Goal: Task Accomplishment & Management: Complete application form

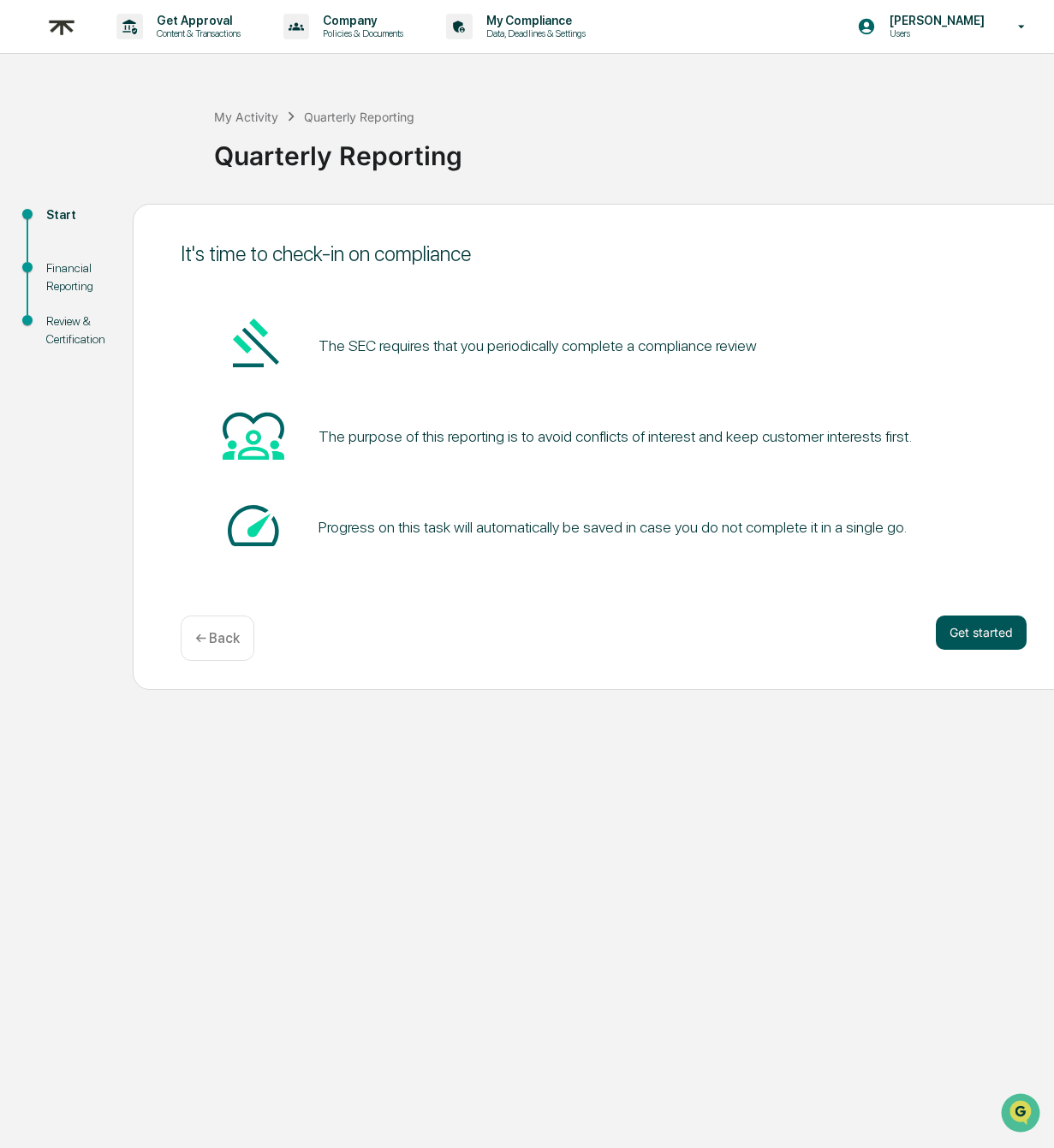
click at [1004, 643] on button "Get started" at bounding box center [981, 633] width 90 height 35
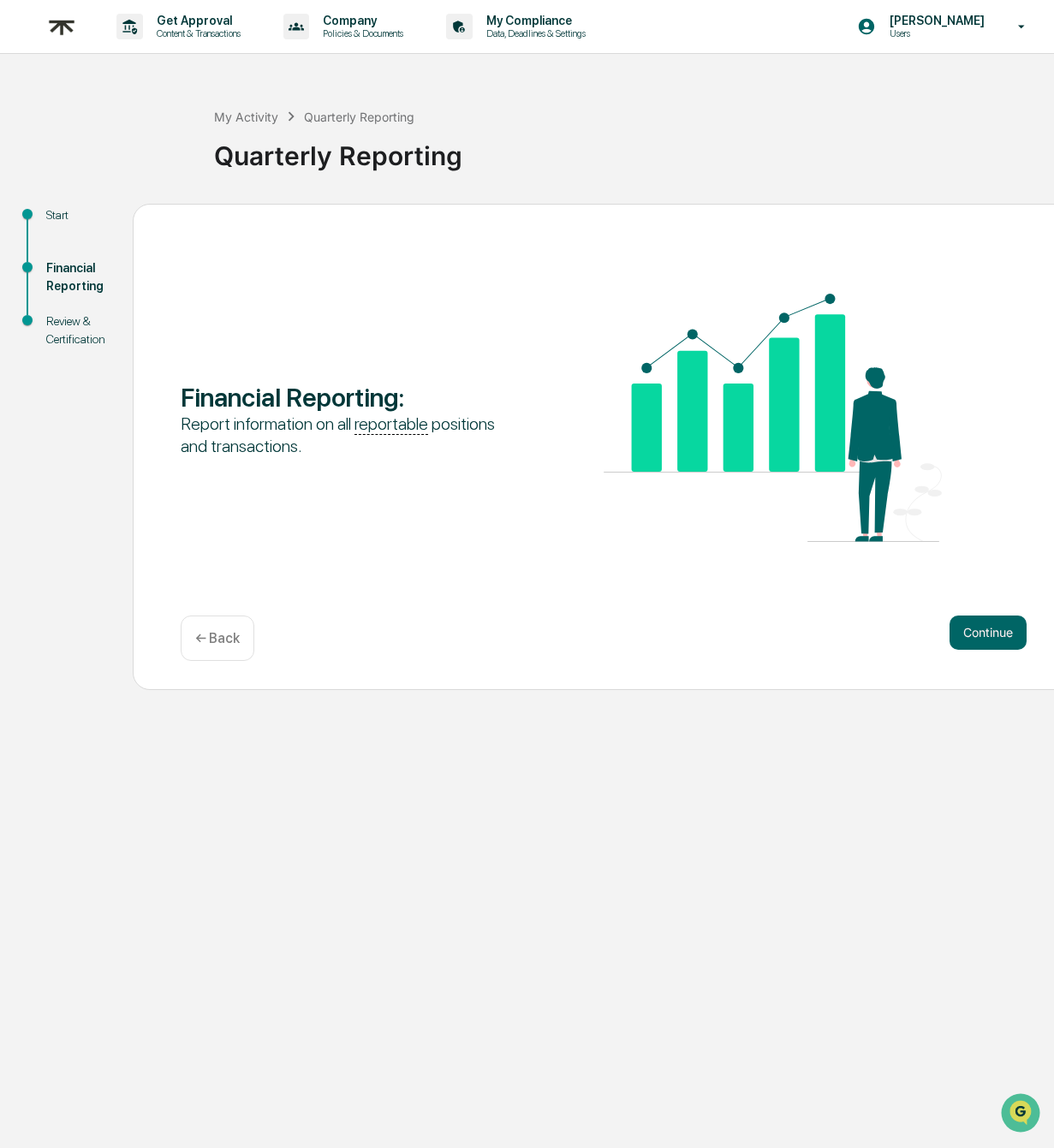
click at [1004, 643] on button "Continue" at bounding box center [988, 633] width 77 height 35
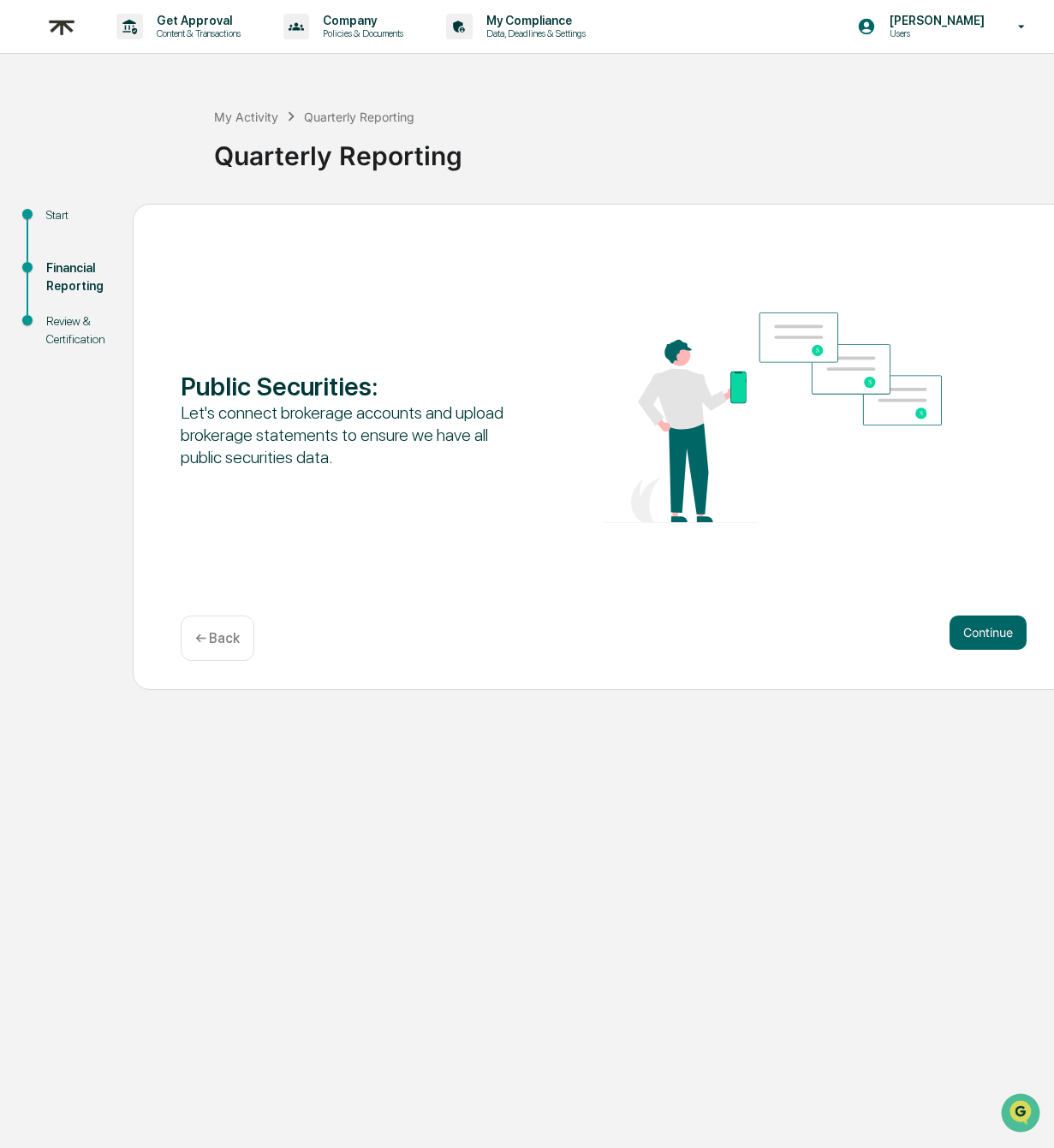
click at [1004, 643] on button "Continue" at bounding box center [988, 633] width 77 height 35
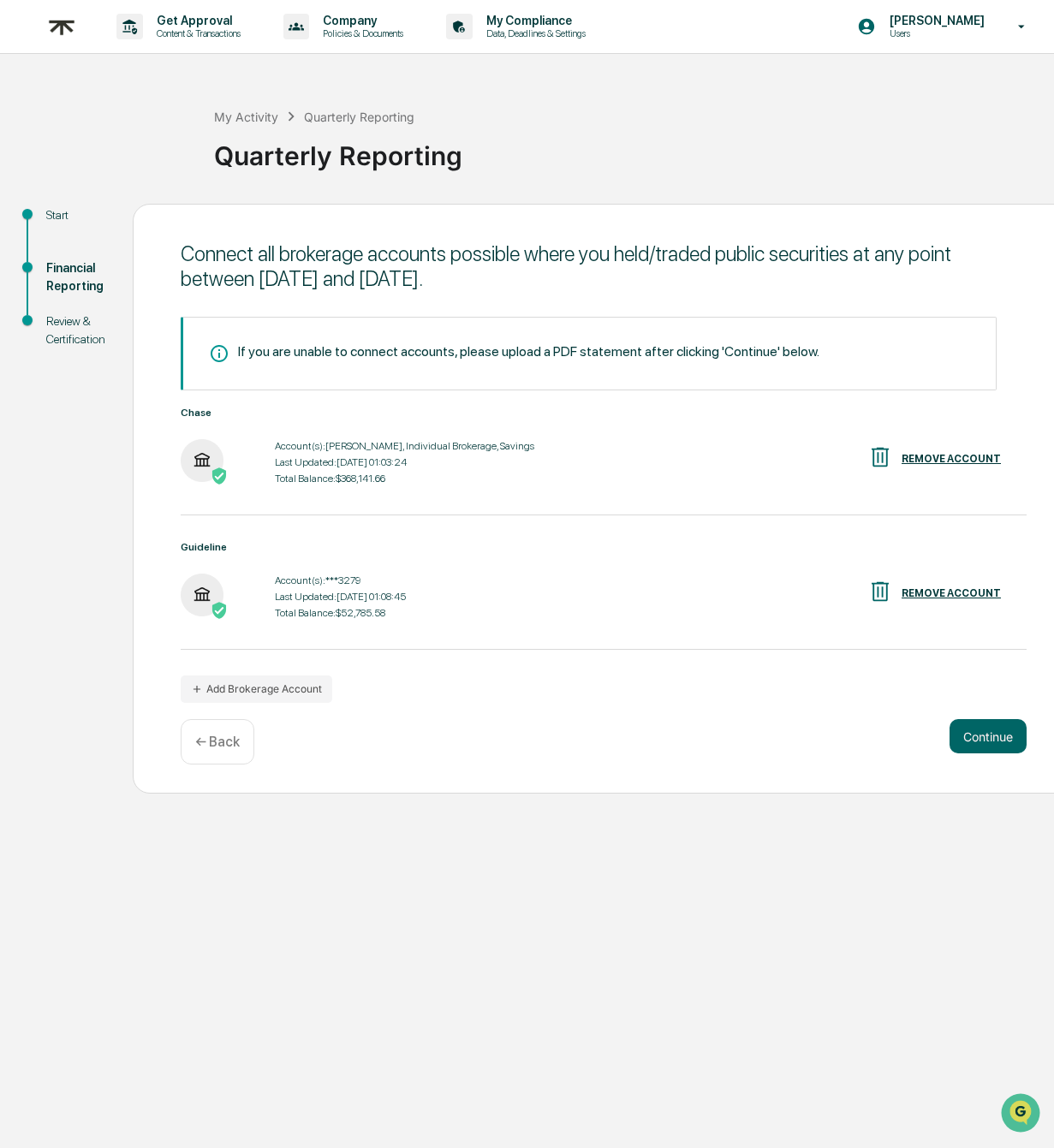
scroll to position [10, 0]
click at [1003, 727] on button "Continue" at bounding box center [988, 736] width 77 height 35
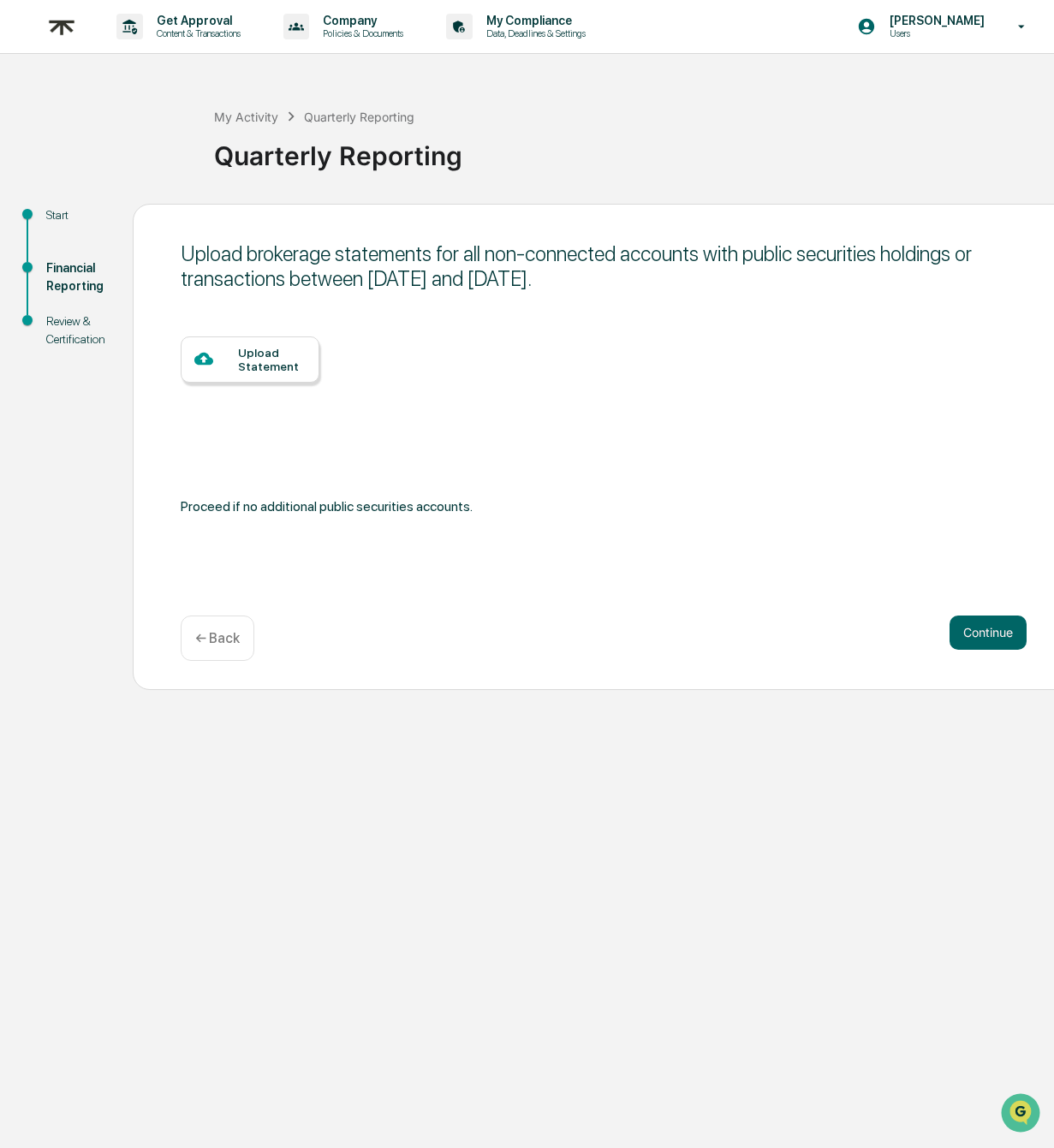
click at [274, 346] on div "Upload Statement" at bounding box center [271, 360] width 67 height 27
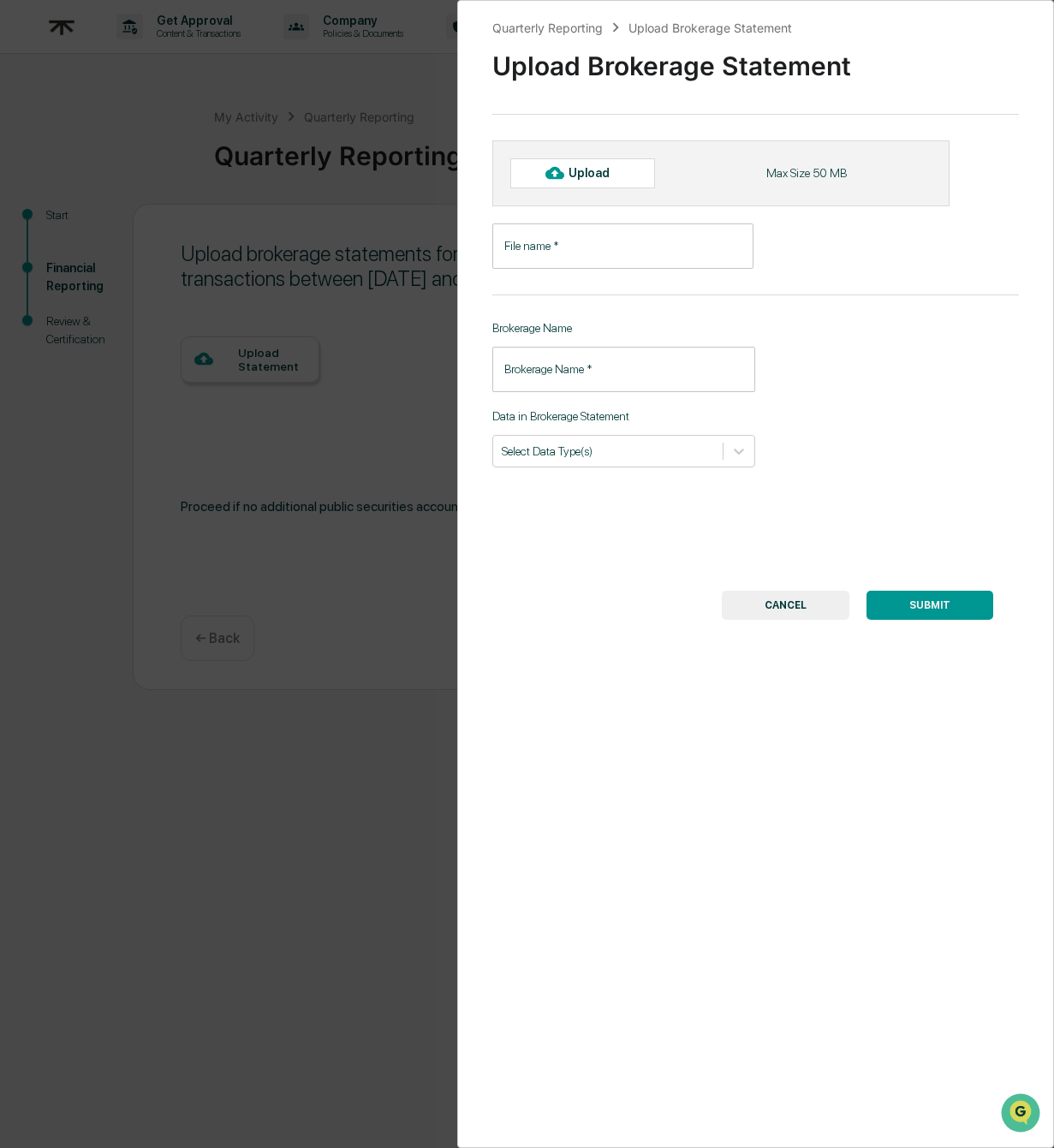
click at [554, 243] on input "File name   *" at bounding box center [623, 245] width 262 height 45
click at [570, 450] on div at bounding box center [609, 450] width 213 height 16
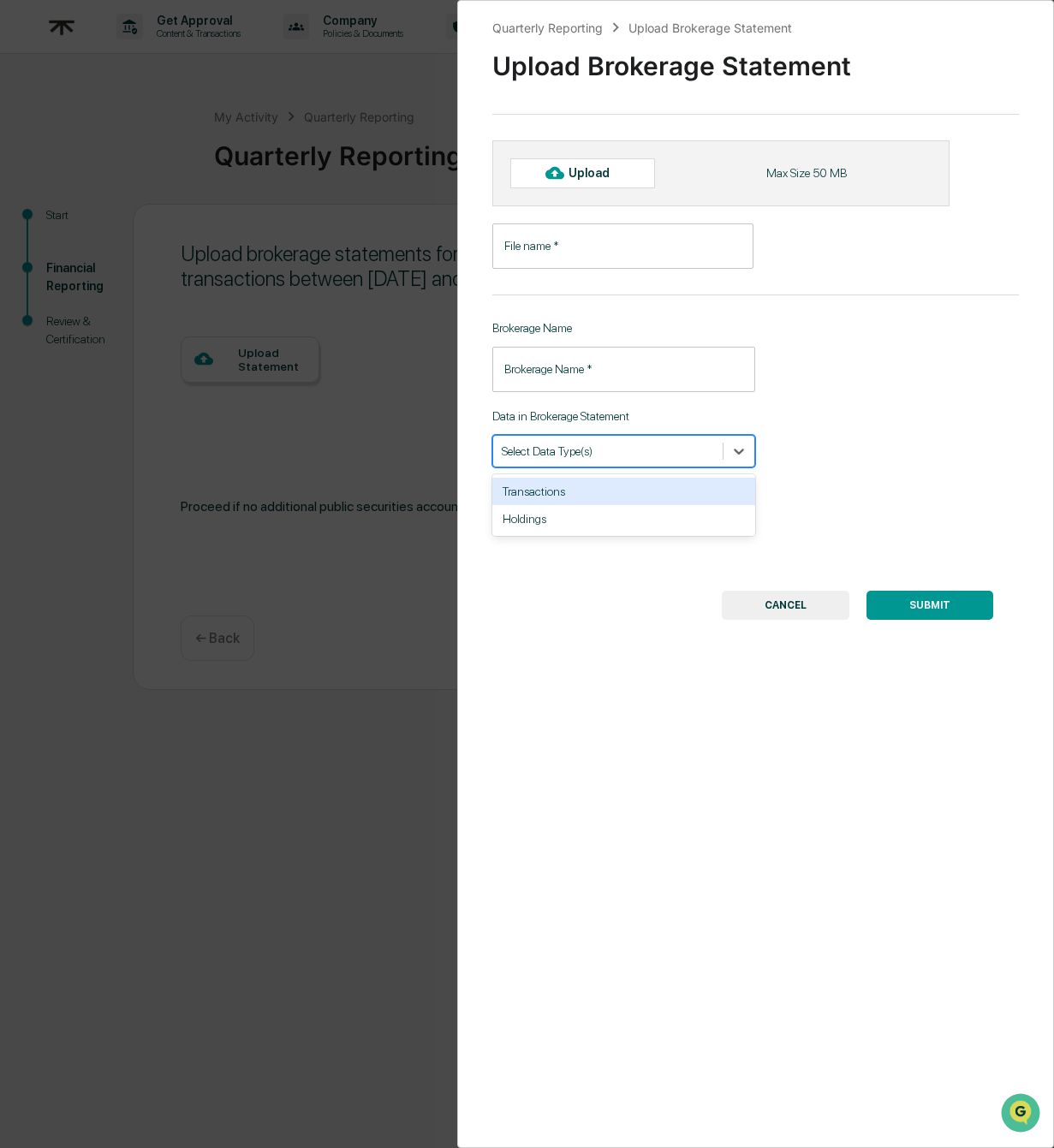
click at [901, 381] on div "Quarterly Reporting Upload Brokerage Statement Upload Brokerage Statement Uploa…" at bounding box center [755, 574] width 597 height 1148
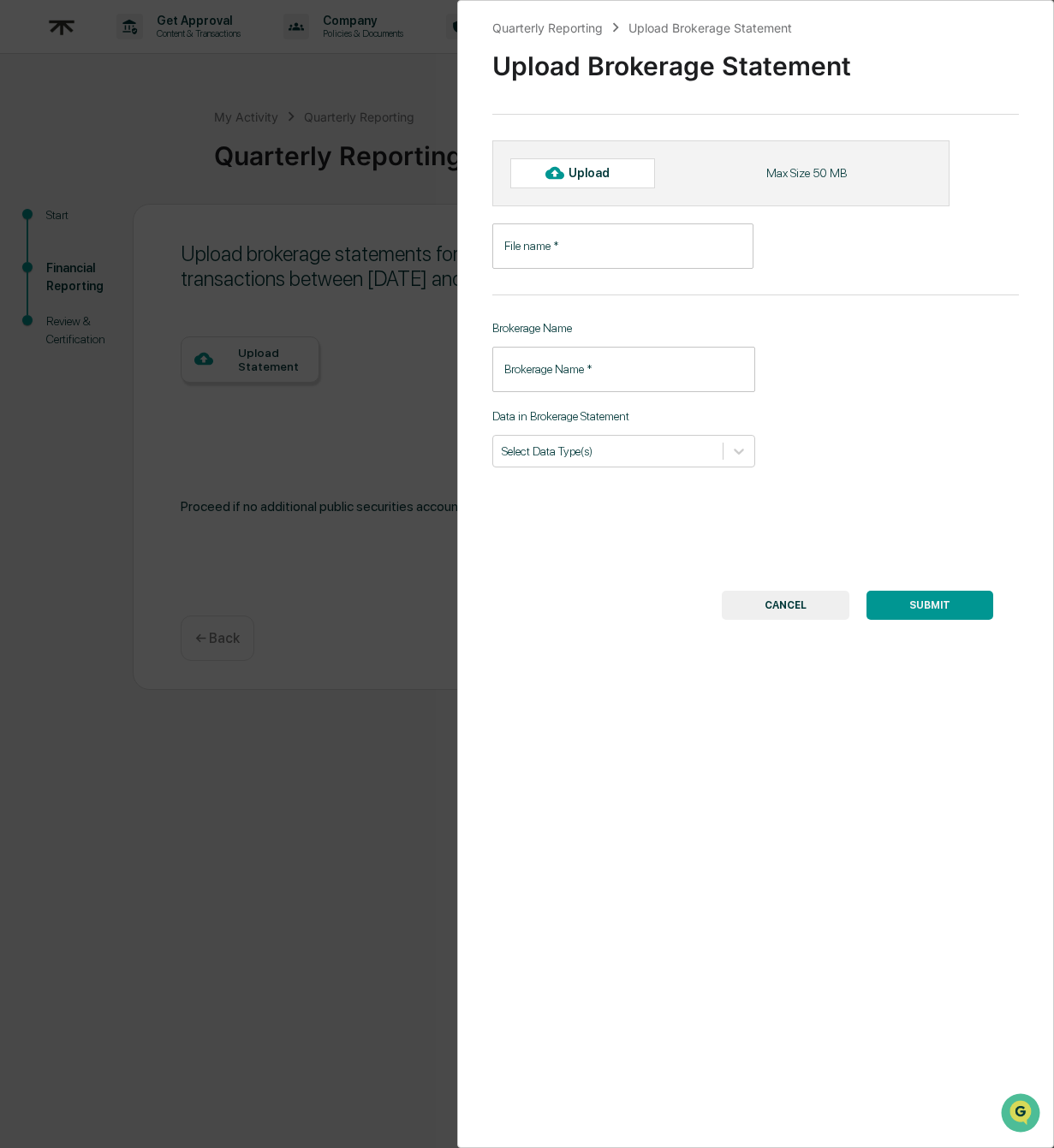
scroll to position [0, 0]
click at [567, 255] on input "File name   *" at bounding box center [623, 245] width 262 height 45
click at [579, 167] on div "Upload" at bounding box center [596, 173] width 56 height 13
type input "**********"
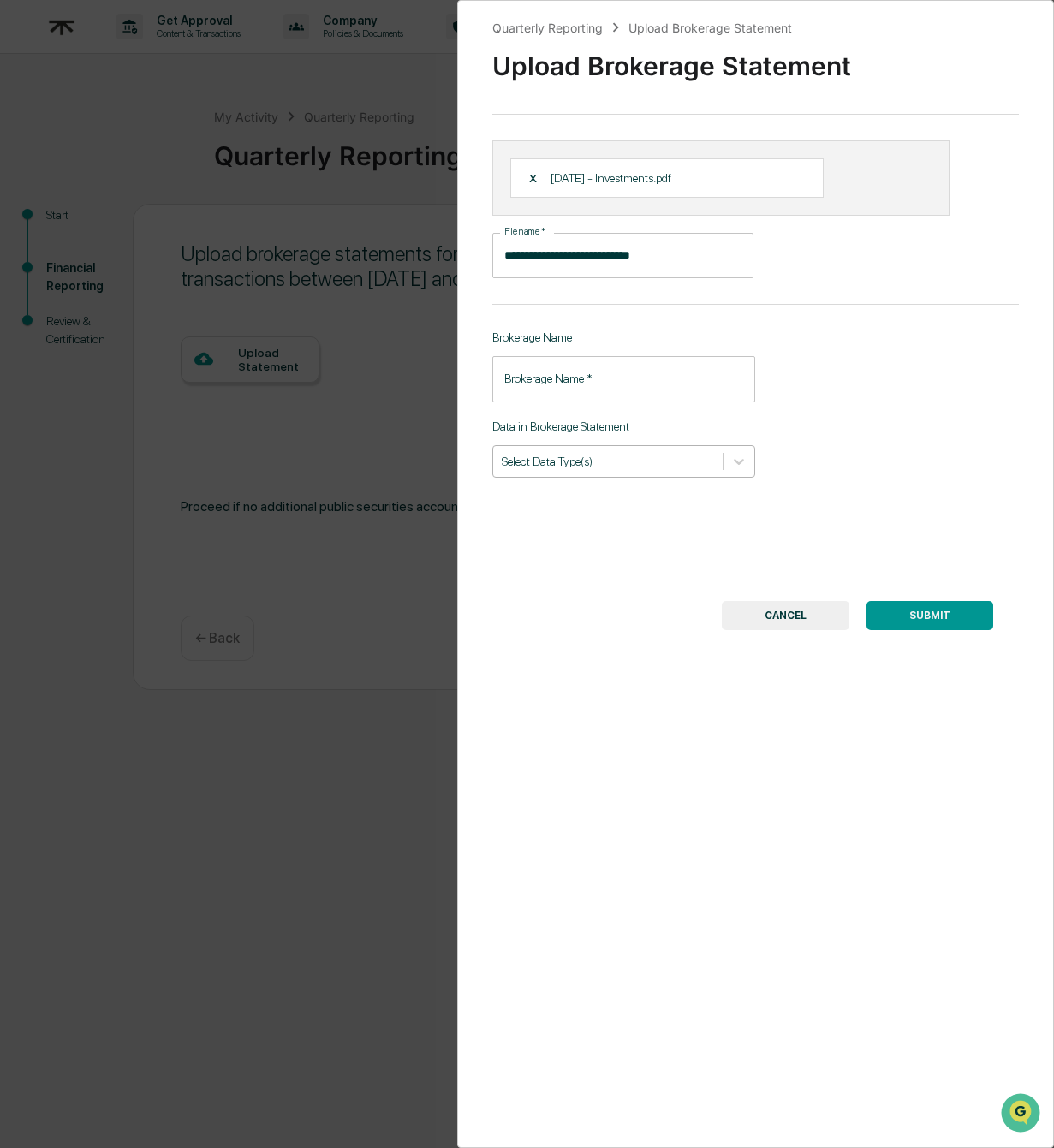
click at [621, 456] on div at bounding box center [609, 461] width 213 height 16
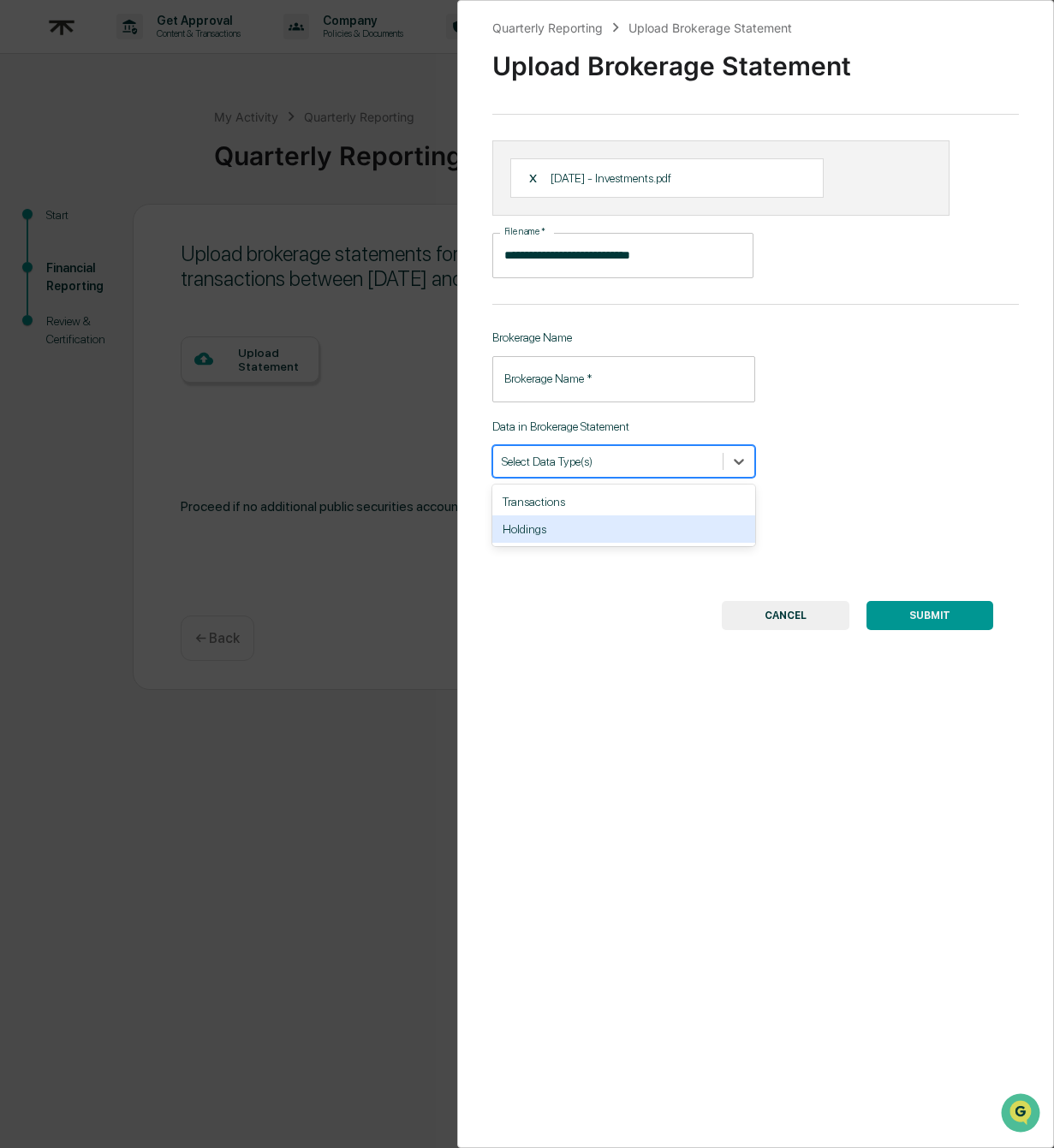
click at [552, 523] on div "Holdings" at bounding box center [624, 529] width 264 height 27
click at [586, 378] on input "Brokerage Name   *" at bounding box center [624, 378] width 264 height 45
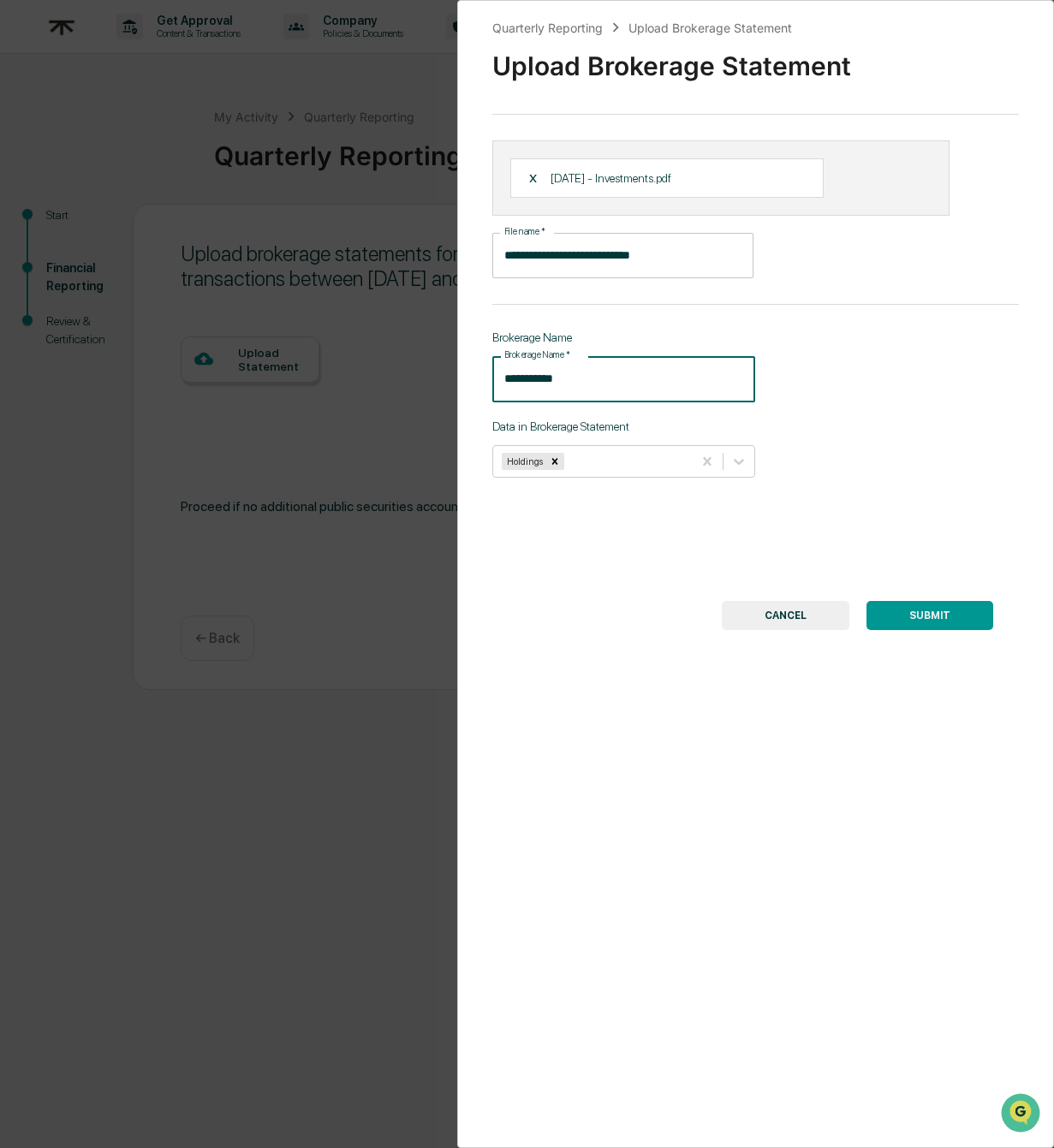
type input "**********"
drag, startPoint x: 924, startPoint y: 380, endPoint x: 943, endPoint y: 335, distance: 48.8
click at [943, 337] on div "**********" at bounding box center [755, 574] width 597 height 1148
click at [945, 616] on button "SUBMIT" at bounding box center [930, 615] width 127 height 29
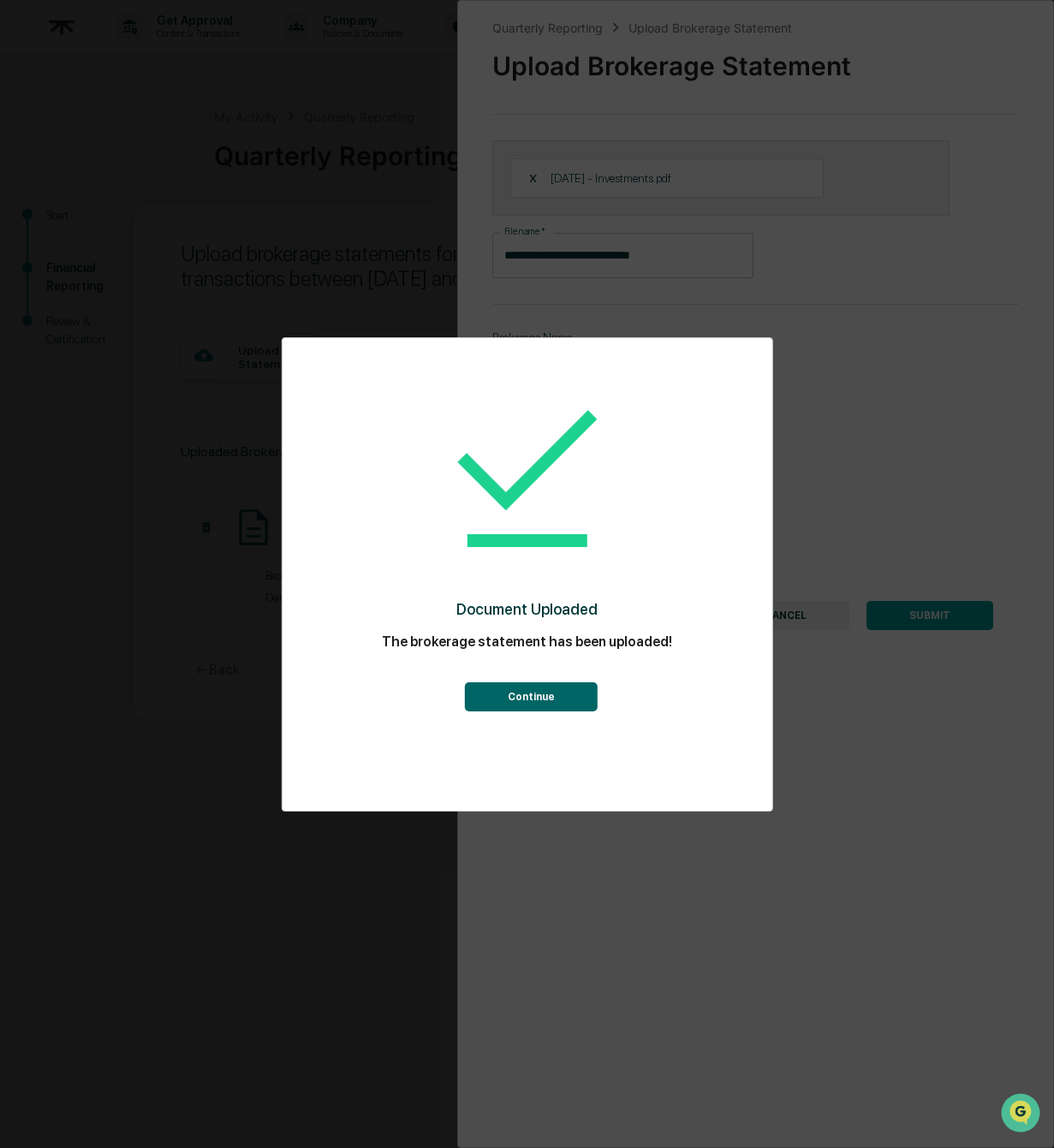
click at [565, 701] on button "Continue" at bounding box center [531, 697] width 133 height 29
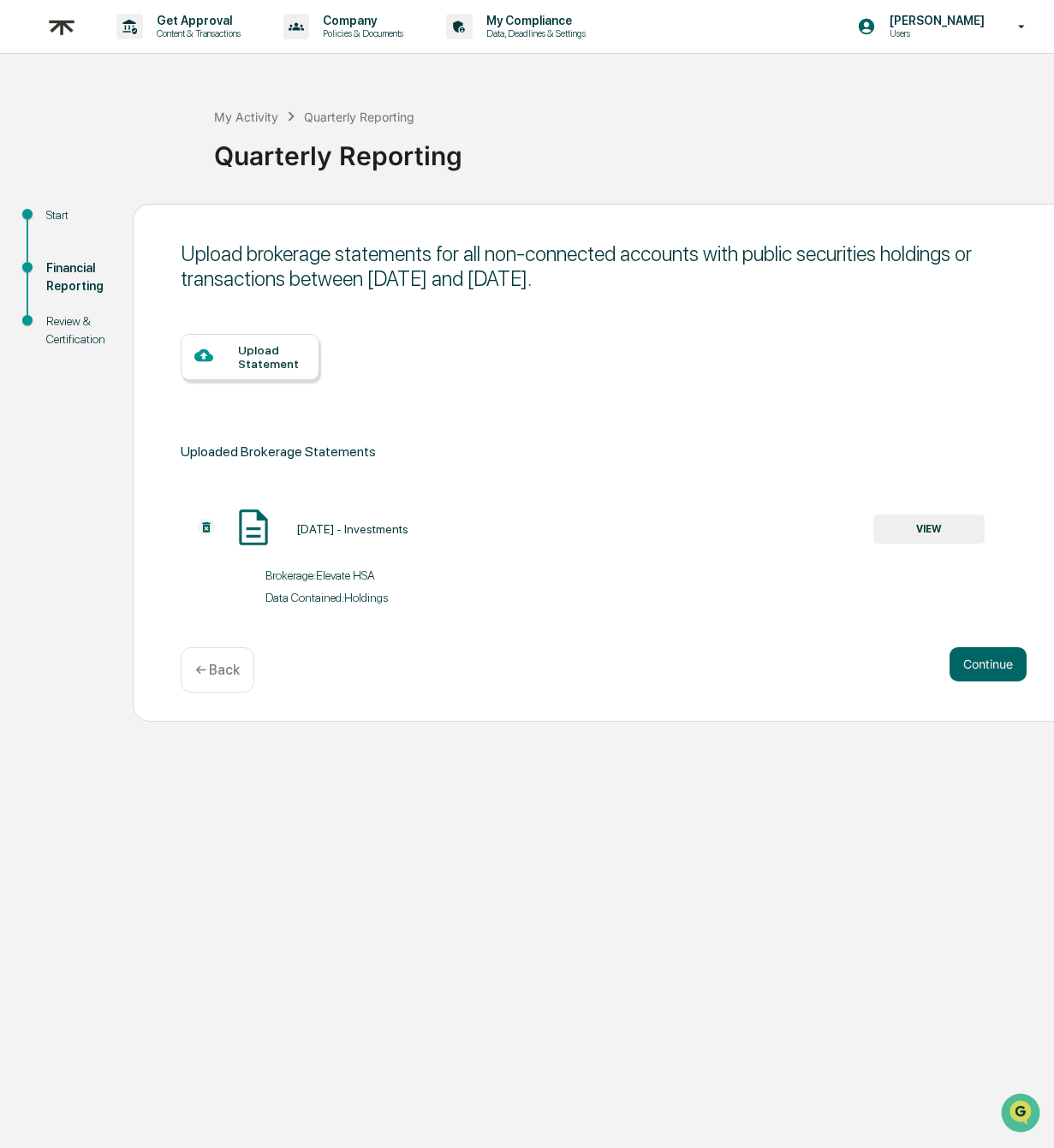
click at [267, 354] on div "Upload Statement" at bounding box center [271, 357] width 67 height 27
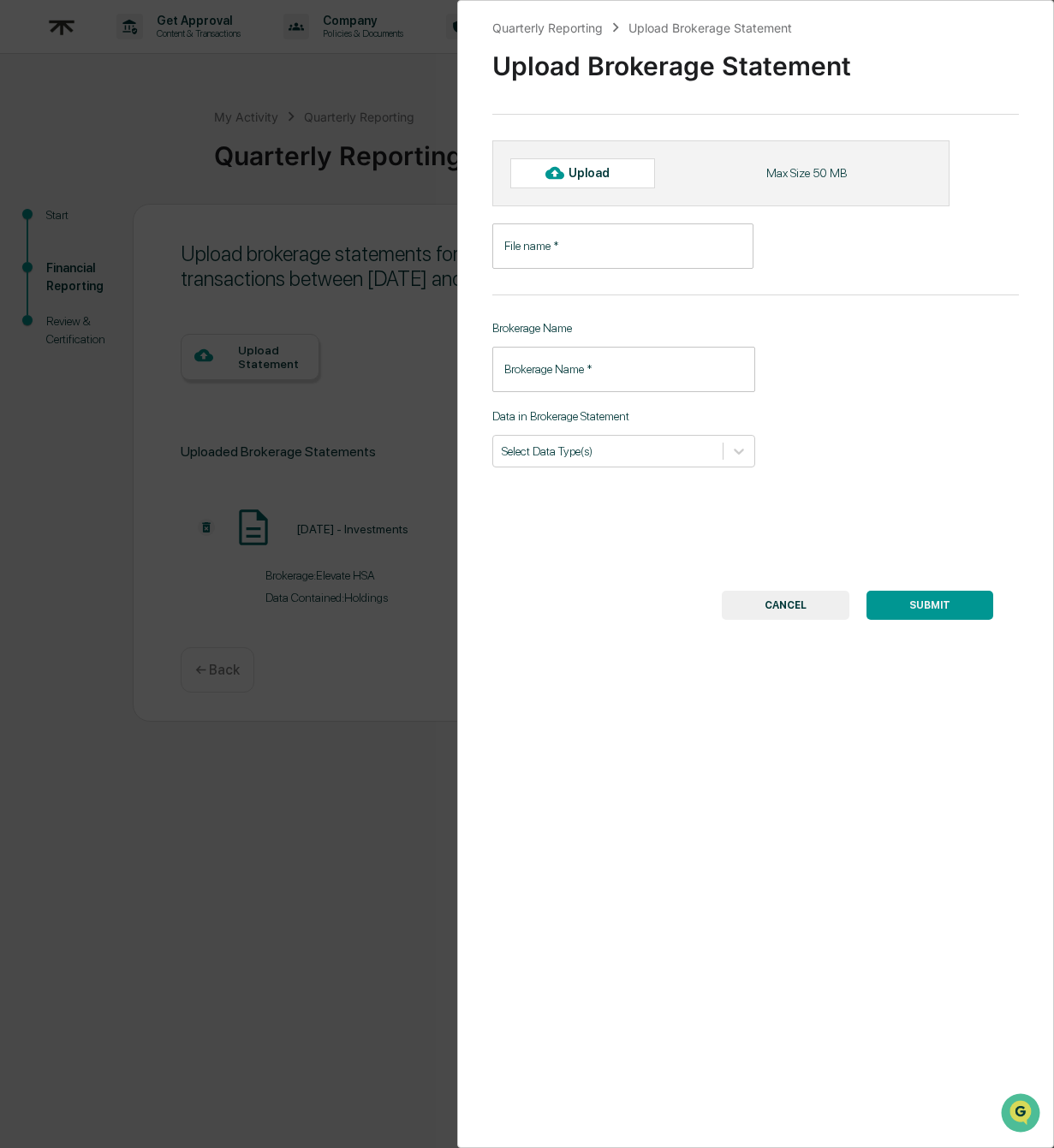
click at [608, 253] on input "File name   *" at bounding box center [623, 245] width 262 height 45
click at [607, 189] on div "Upload Max Size 50 MB" at bounding box center [720, 173] width 457 height 65
click at [607, 176] on div "Upload" at bounding box center [596, 173] width 56 height 13
type input "**********"
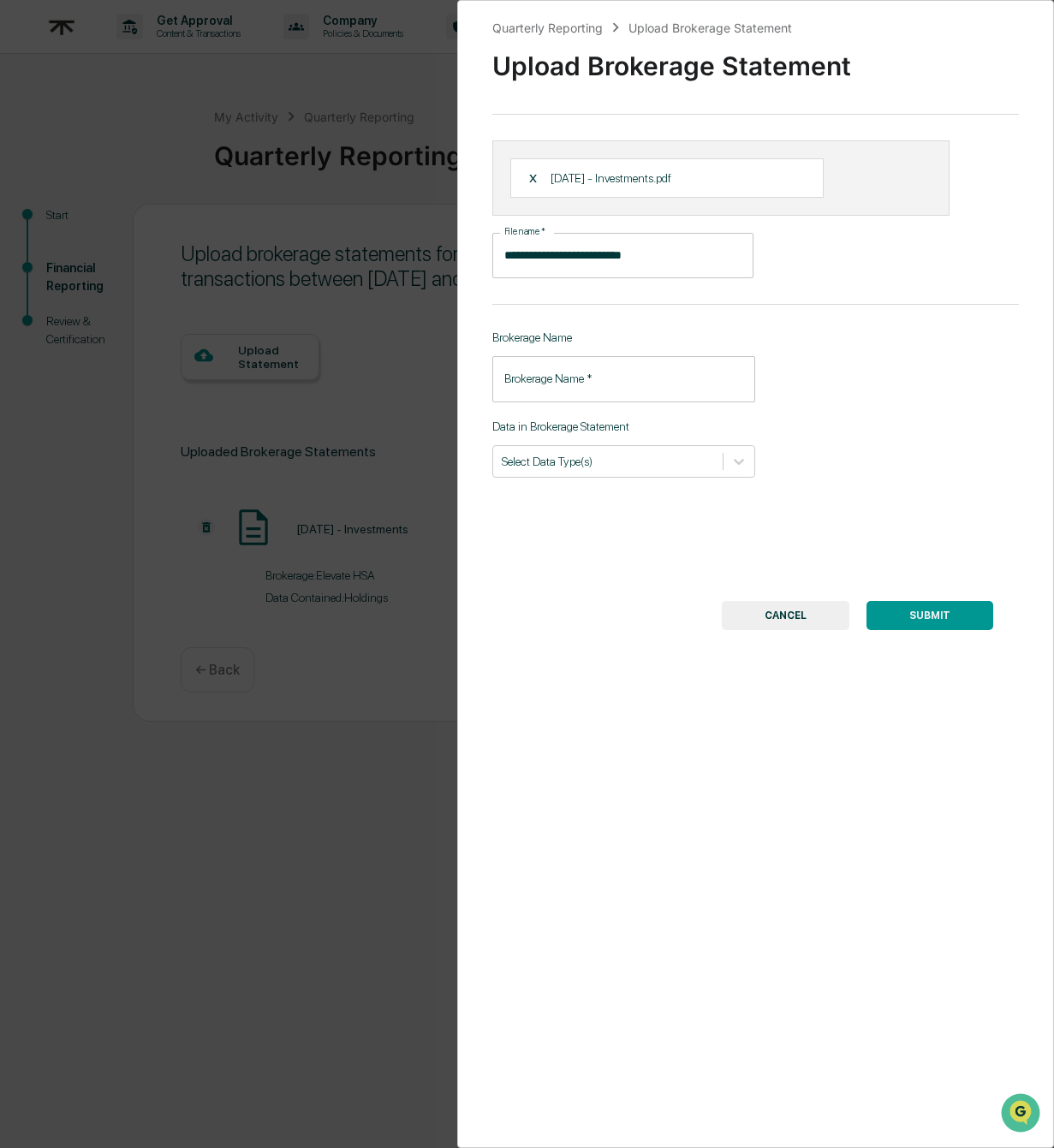
click at [612, 385] on input "Brokerage Name   *" at bounding box center [624, 378] width 264 height 45
type input "**********"
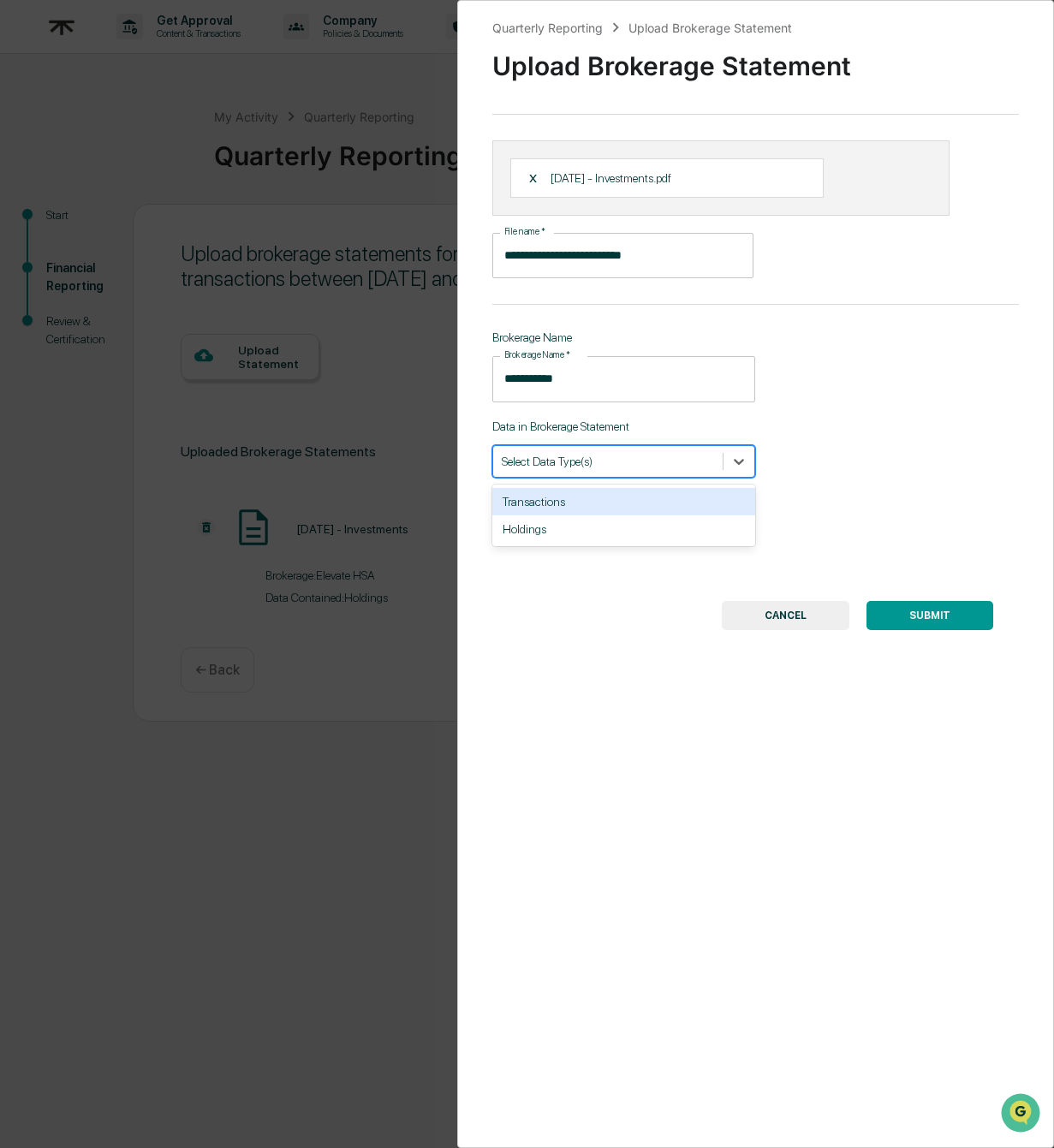
click at [636, 462] on div "Select Data Type(s)" at bounding box center [608, 461] width 230 height 23
click at [543, 523] on div "Holdings" at bounding box center [624, 529] width 264 height 27
click at [892, 440] on div "**********" at bounding box center [755, 574] width 597 height 1148
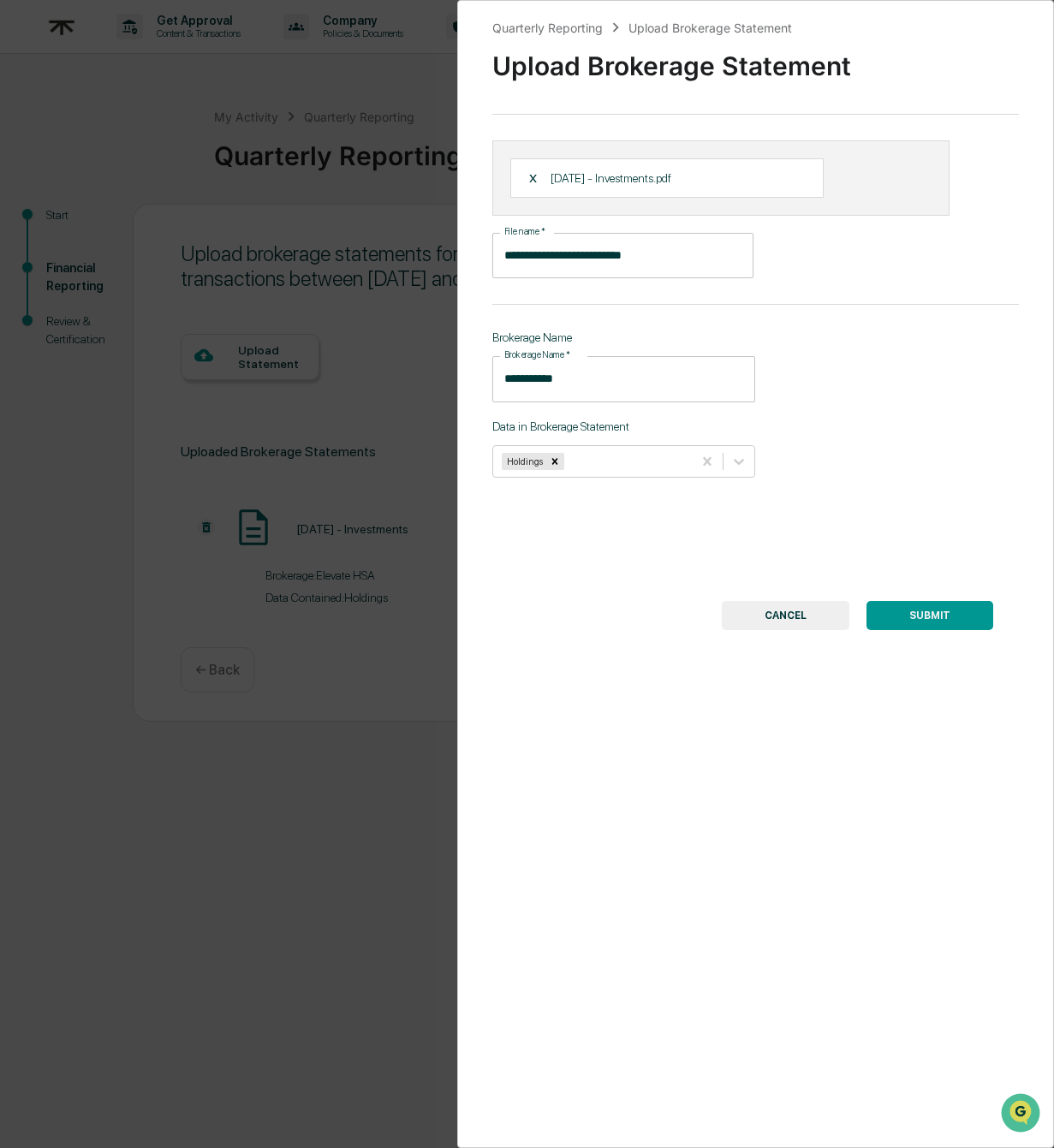
click at [934, 613] on button "SUBMIT" at bounding box center [930, 615] width 127 height 29
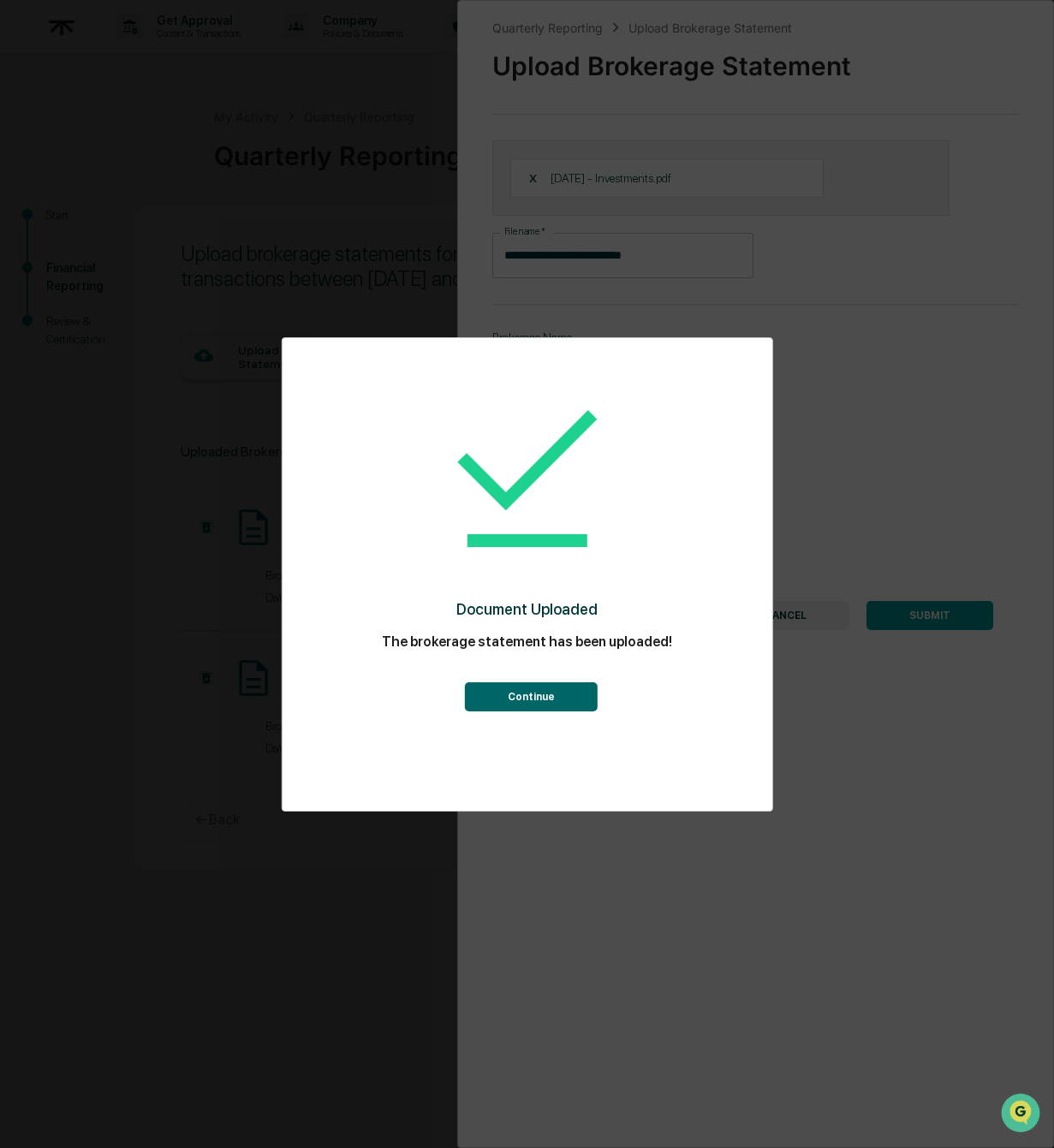
click at [565, 688] on button "Continue" at bounding box center [531, 697] width 133 height 29
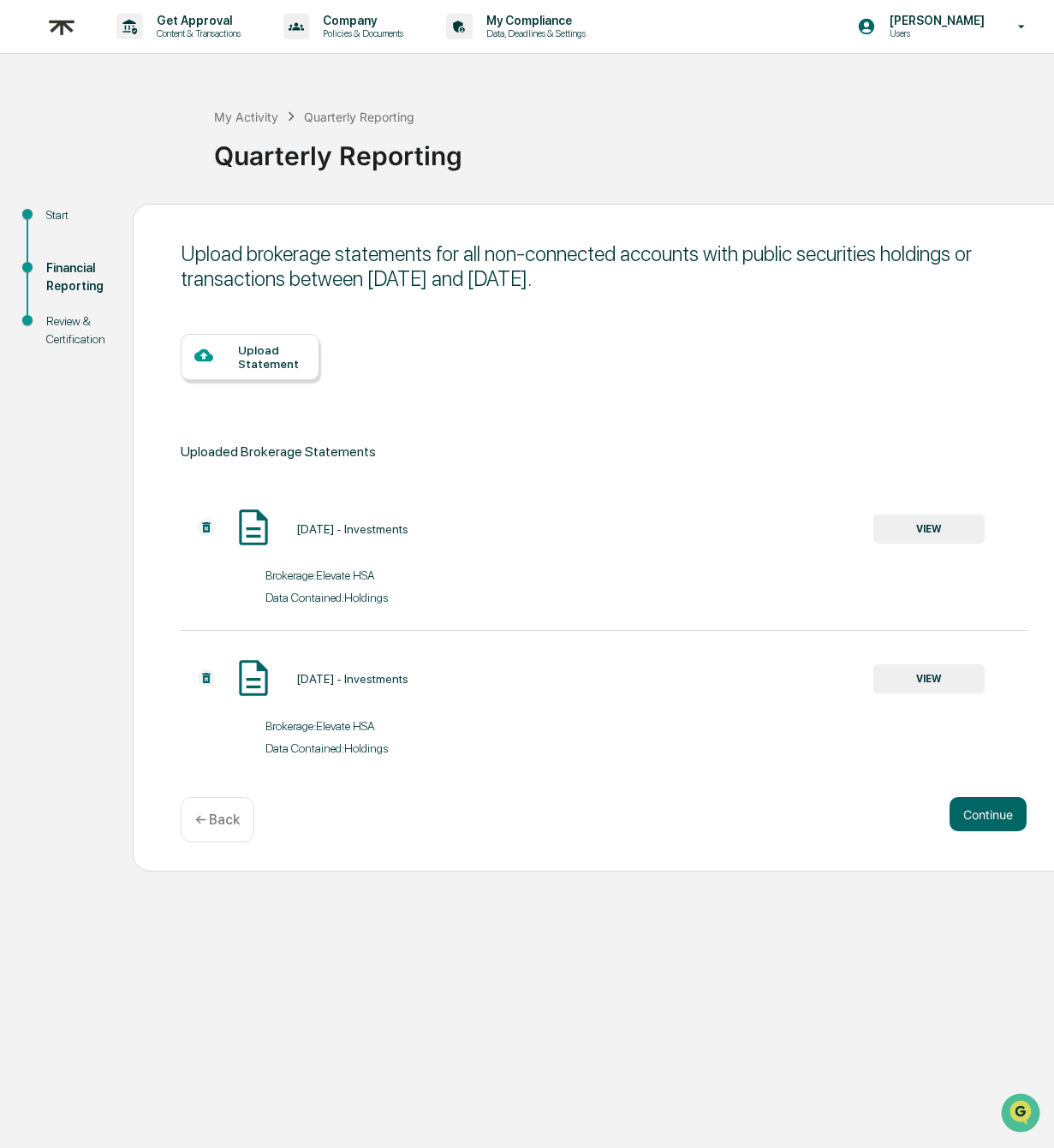
click at [287, 356] on div "Upload Statement" at bounding box center [271, 357] width 67 height 27
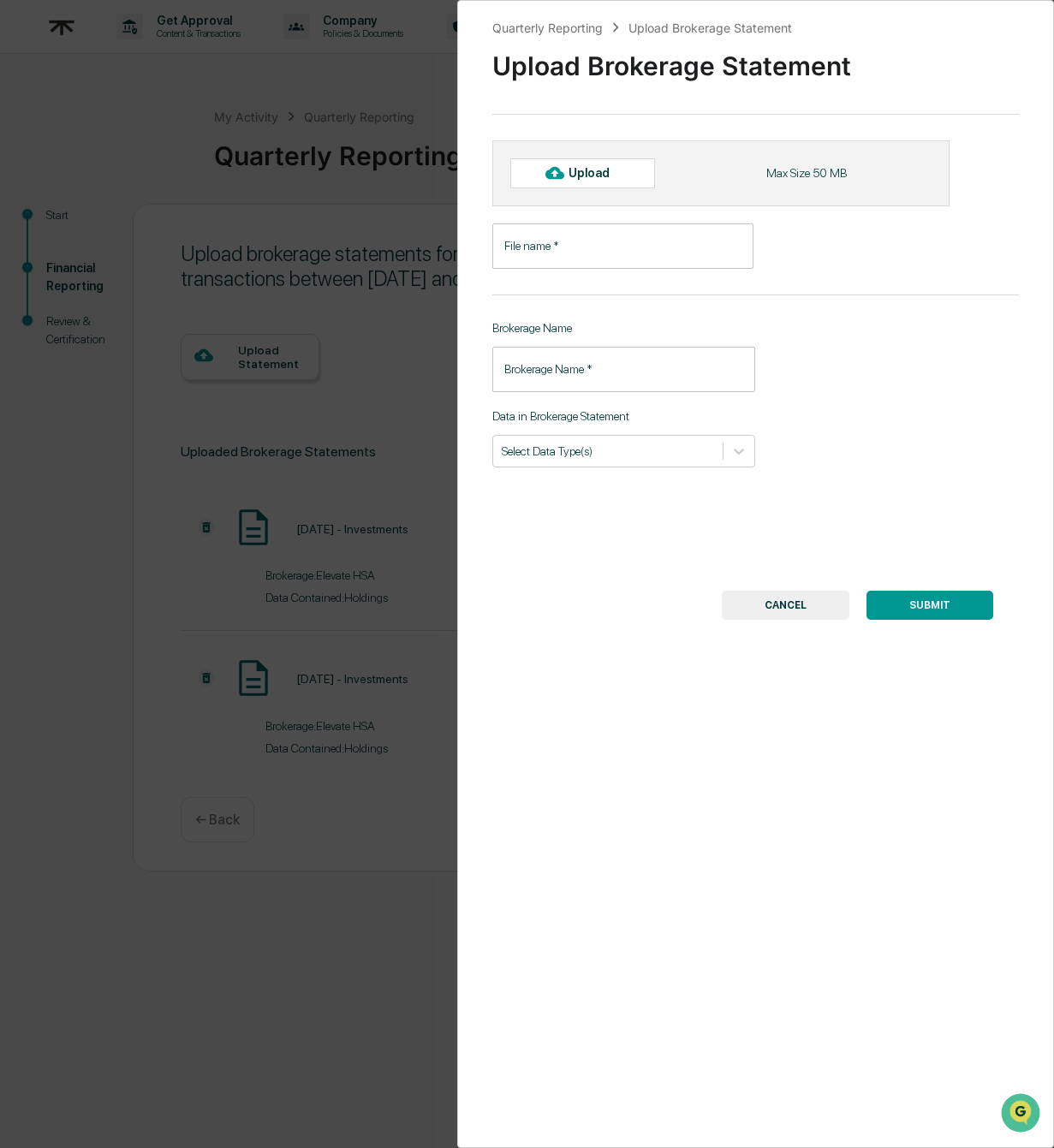
click at [570, 176] on div "Upload" at bounding box center [596, 173] width 56 height 13
type input "**********"
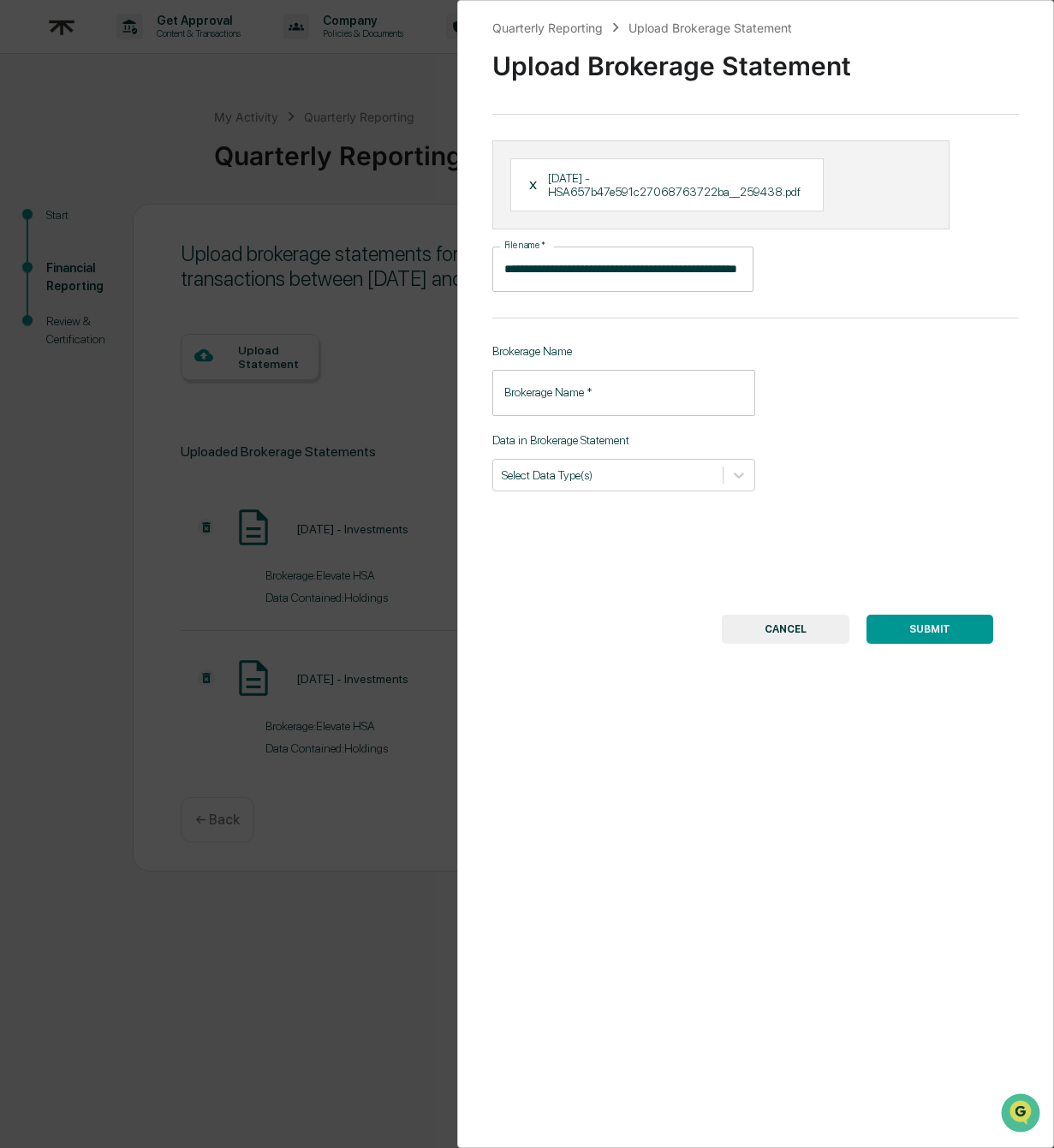
click at [613, 399] on input "Brokerage Name   *" at bounding box center [624, 392] width 264 height 45
type input "**********"
click at [597, 472] on div at bounding box center [609, 474] width 213 height 16
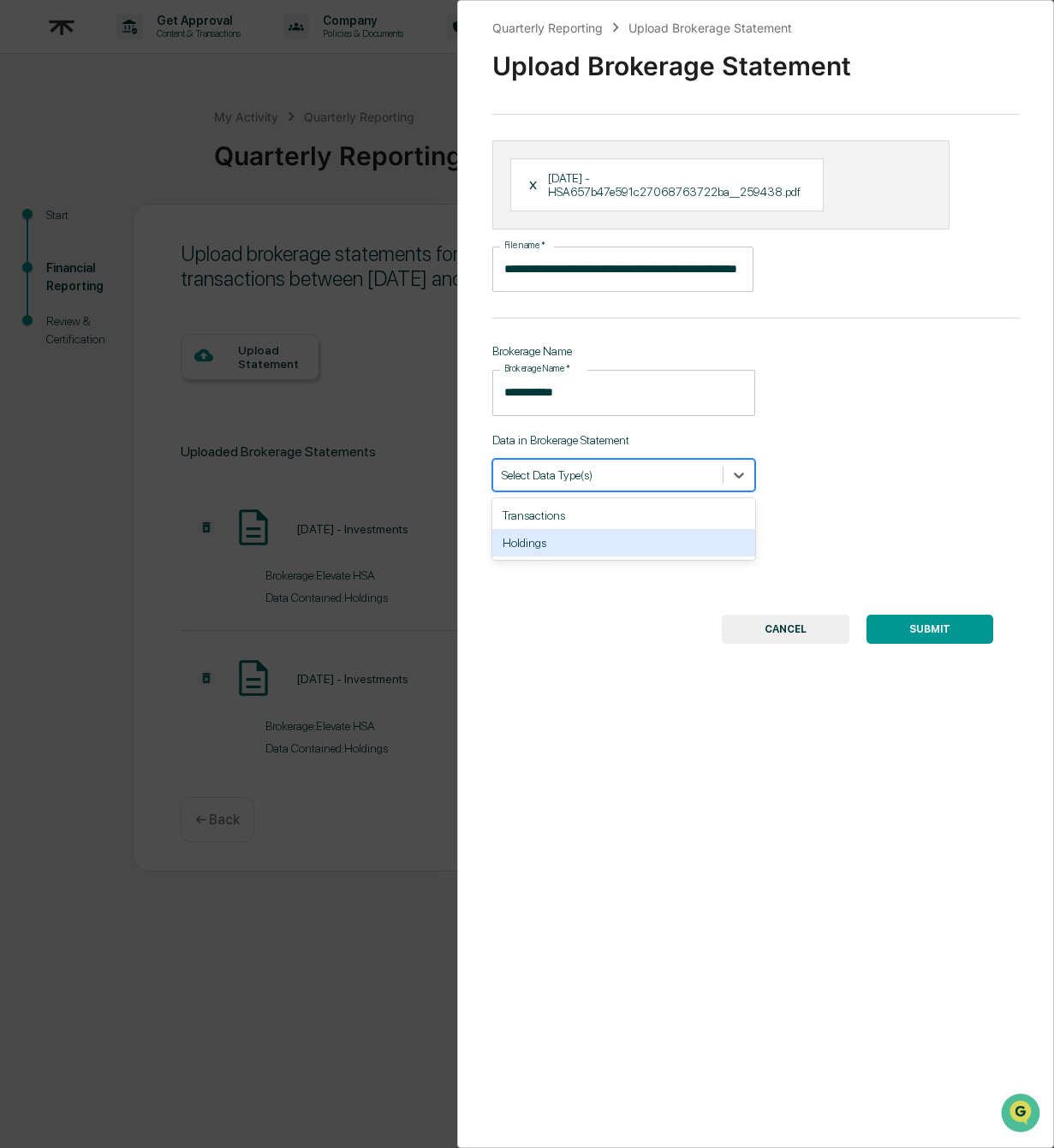
click at [596, 544] on div "Holdings" at bounding box center [624, 542] width 264 height 27
click at [862, 511] on div "**********" at bounding box center [755, 574] width 597 height 1148
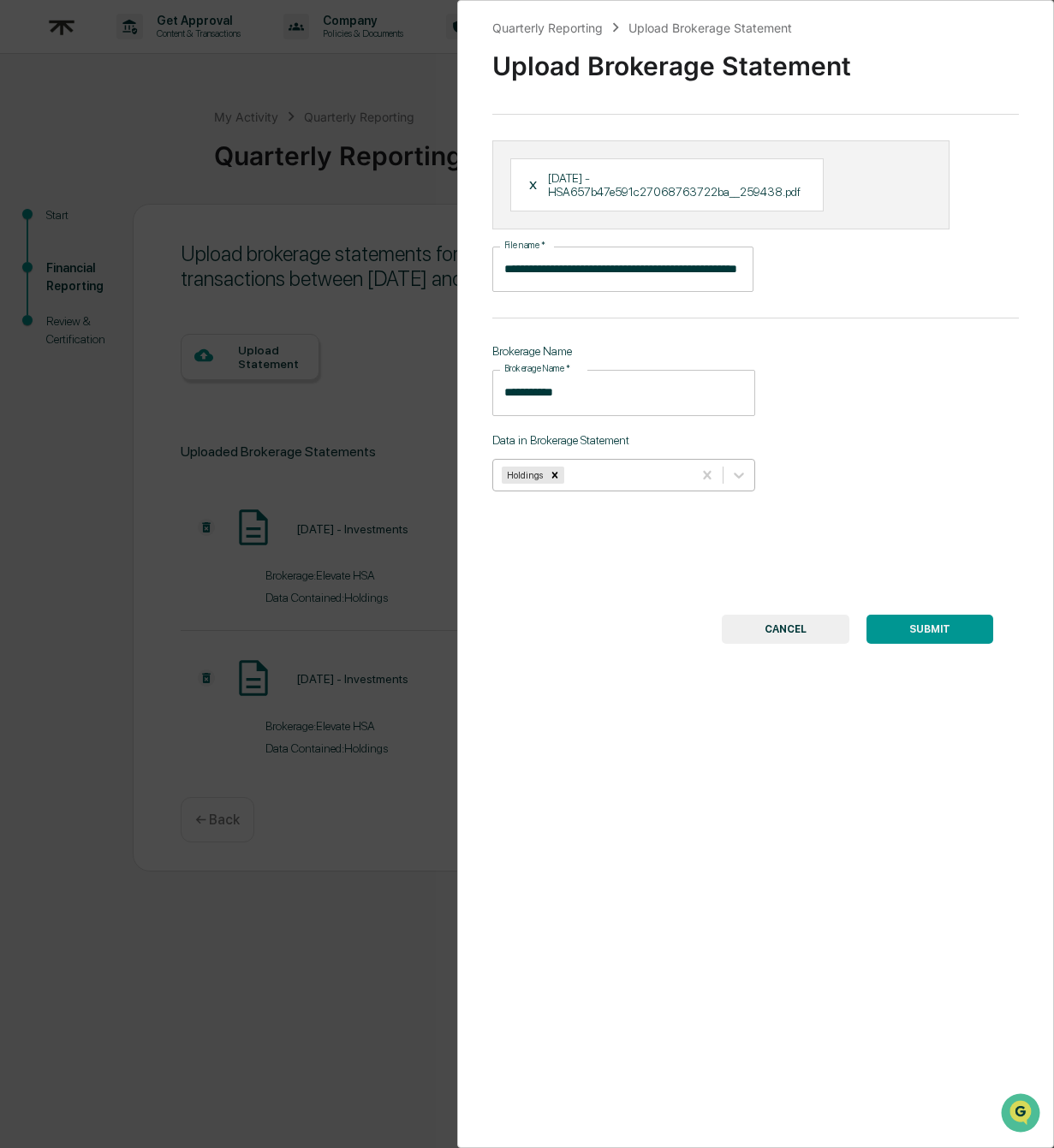
click at [642, 477] on div at bounding box center [625, 474] width 116 height 16
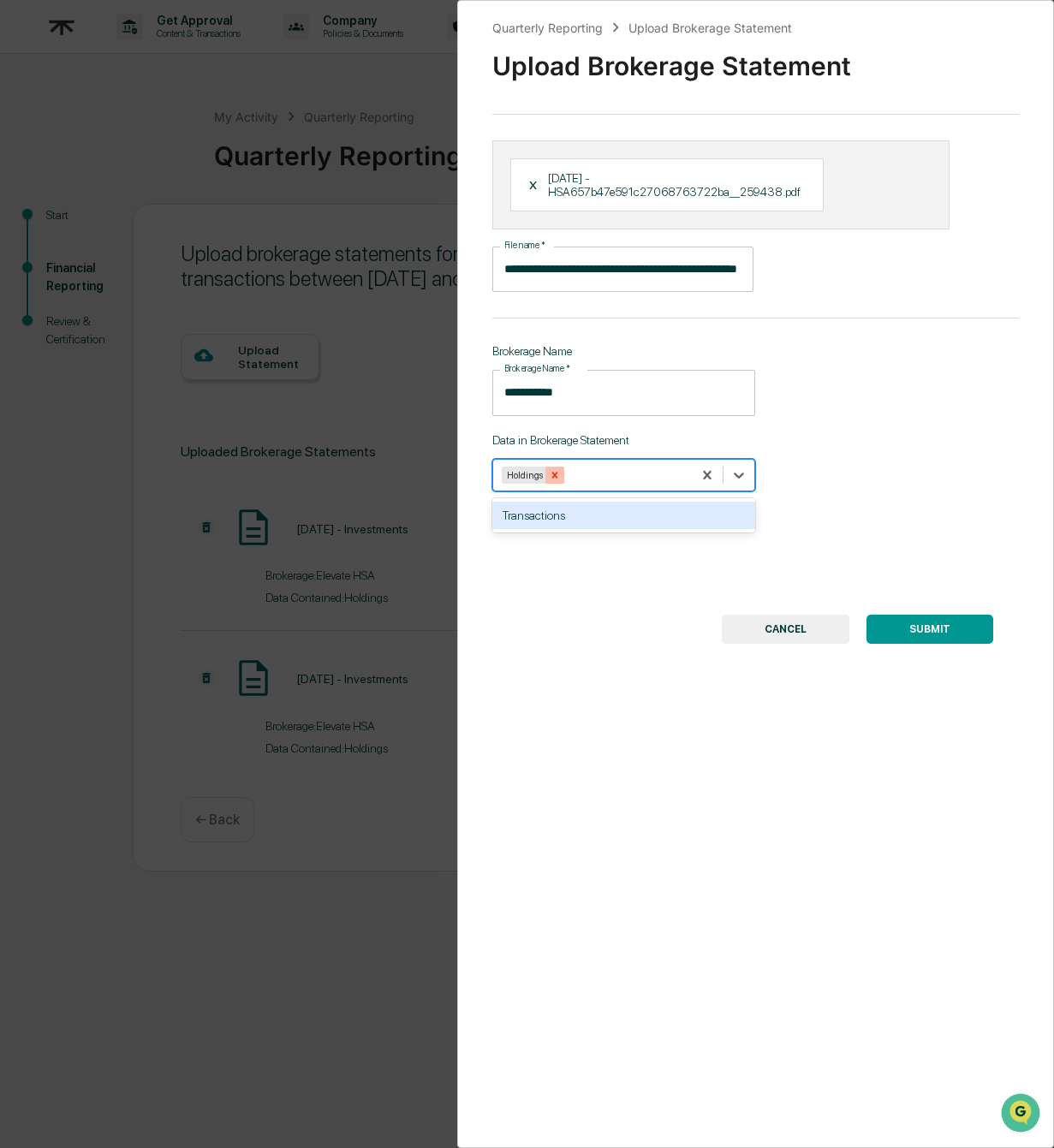
click at [561, 477] on icon "Remove Holdings" at bounding box center [555, 475] width 12 height 12
click at [568, 511] on div "Transactions" at bounding box center [624, 515] width 264 height 27
click at [869, 548] on div "**********" at bounding box center [755, 574] width 597 height 1148
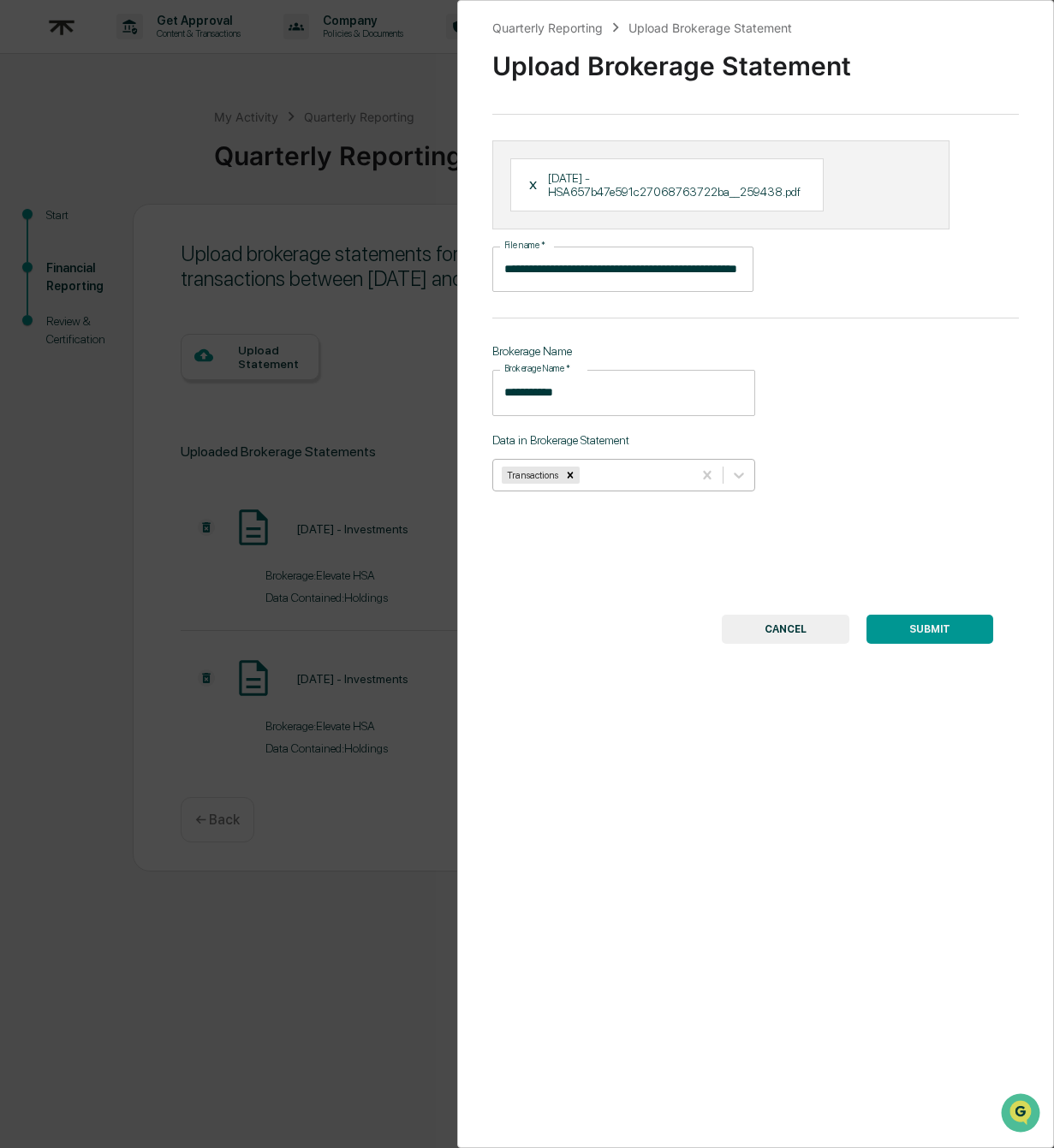
click at [932, 628] on button "SUBMIT" at bounding box center [930, 629] width 127 height 29
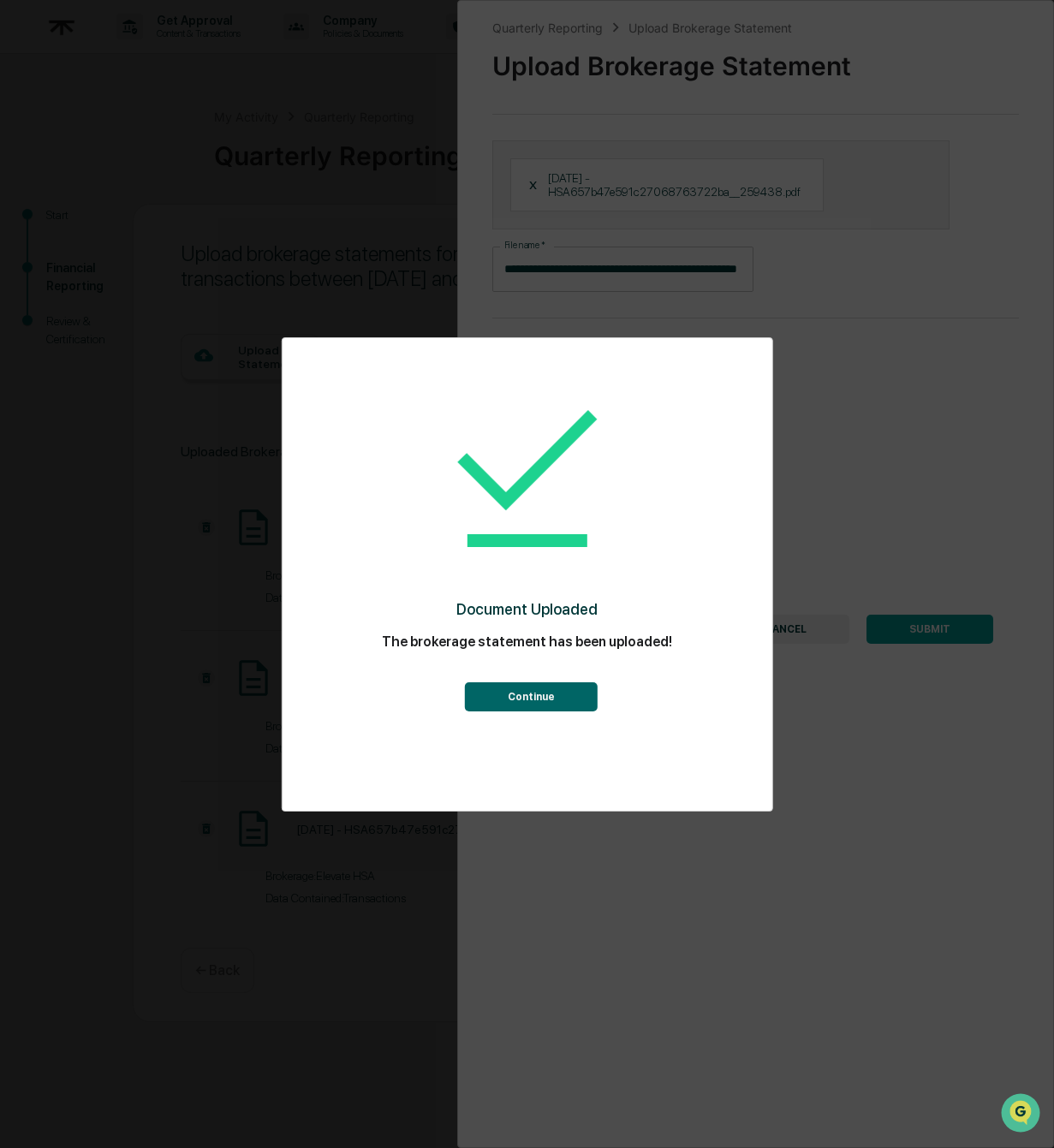
click at [548, 692] on button "Continue" at bounding box center [531, 697] width 133 height 29
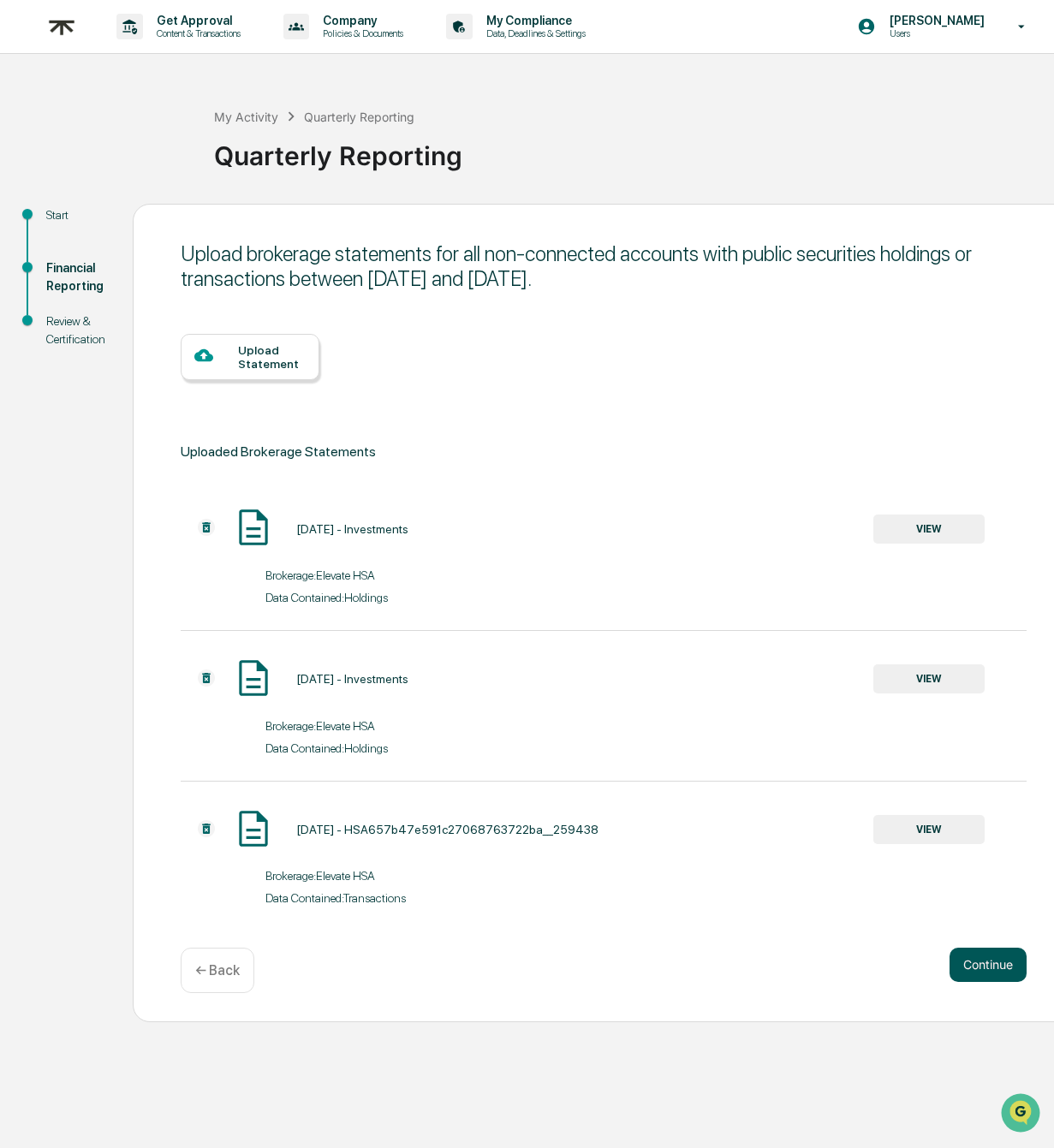
click at [995, 975] on button "Continue" at bounding box center [988, 964] width 77 height 35
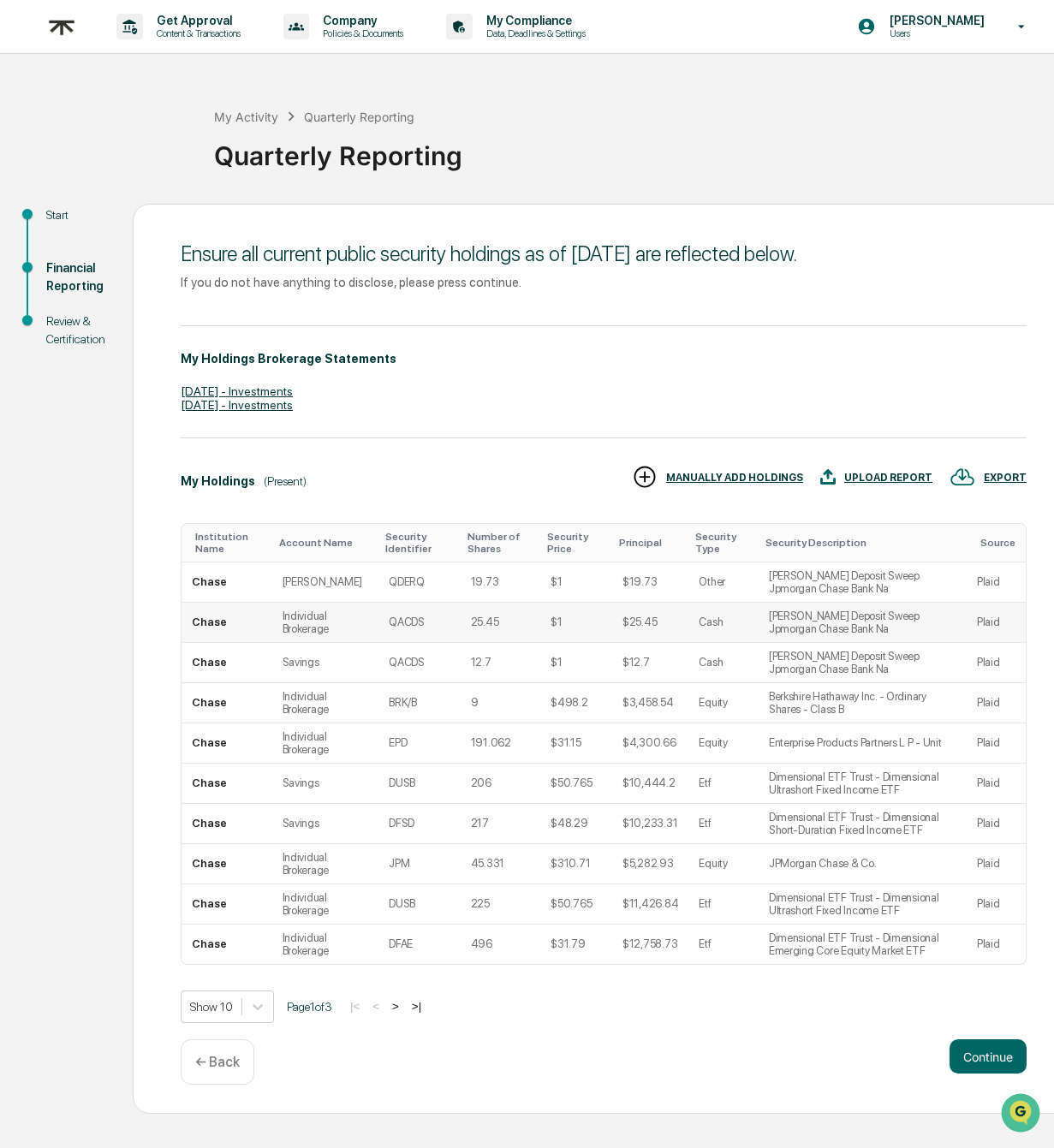
scroll to position [10, 0]
click at [1004, 1044] on button "Continue" at bounding box center [988, 1057] width 77 height 35
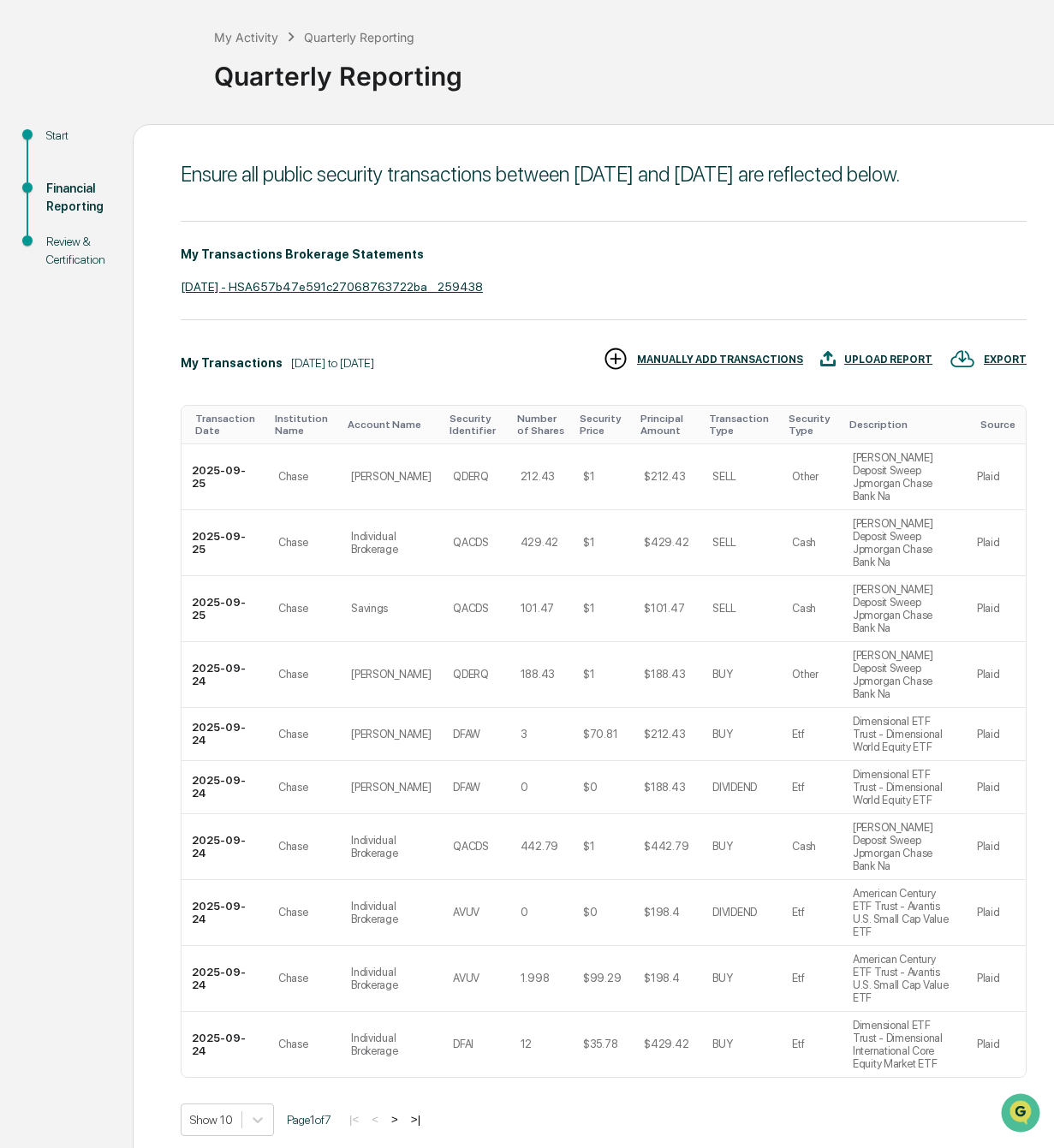
scroll to position [119, 0]
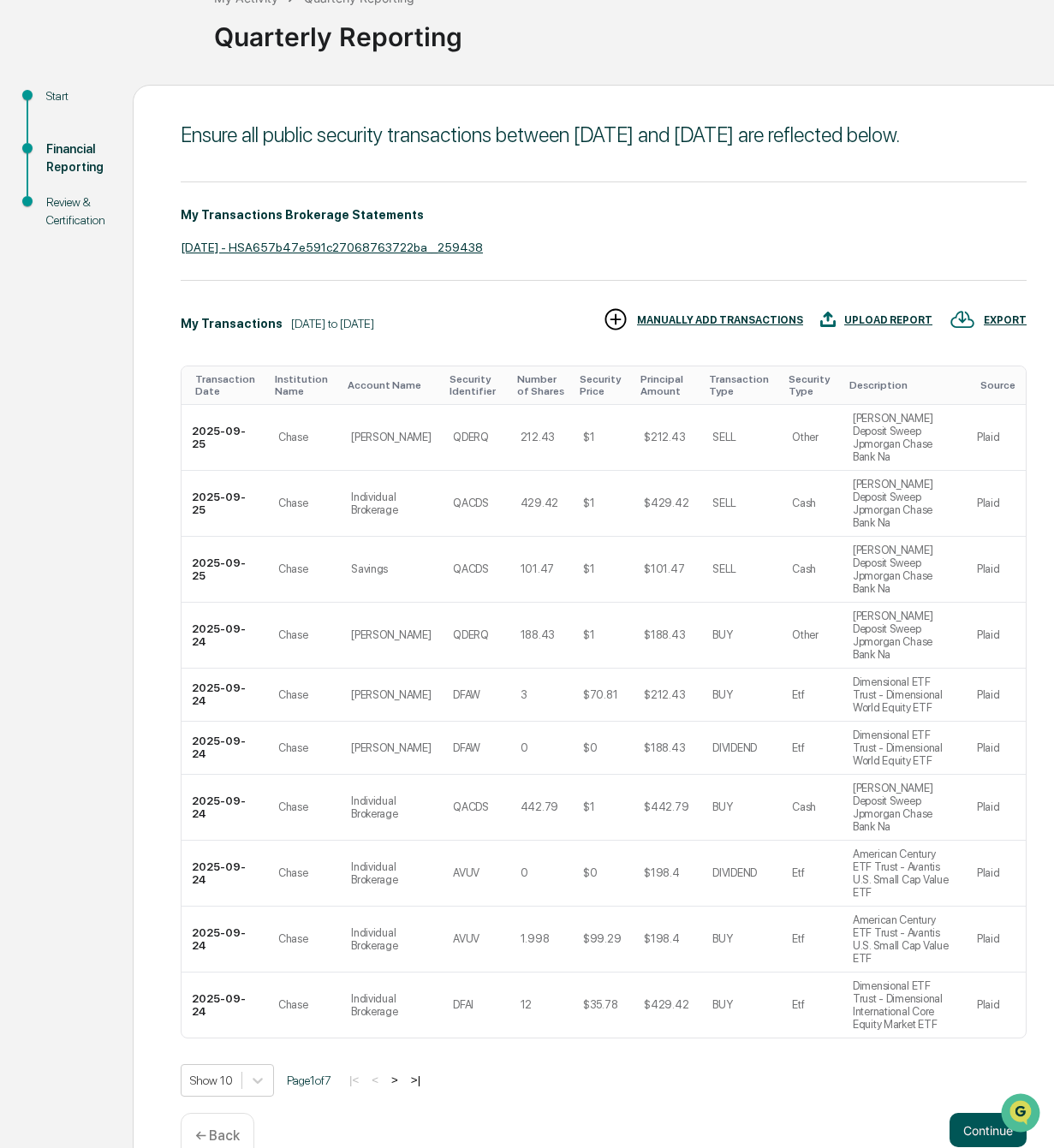
click at [994, 1112] on button "Continue" at bounding box center [988, 1130] width 77 height 35
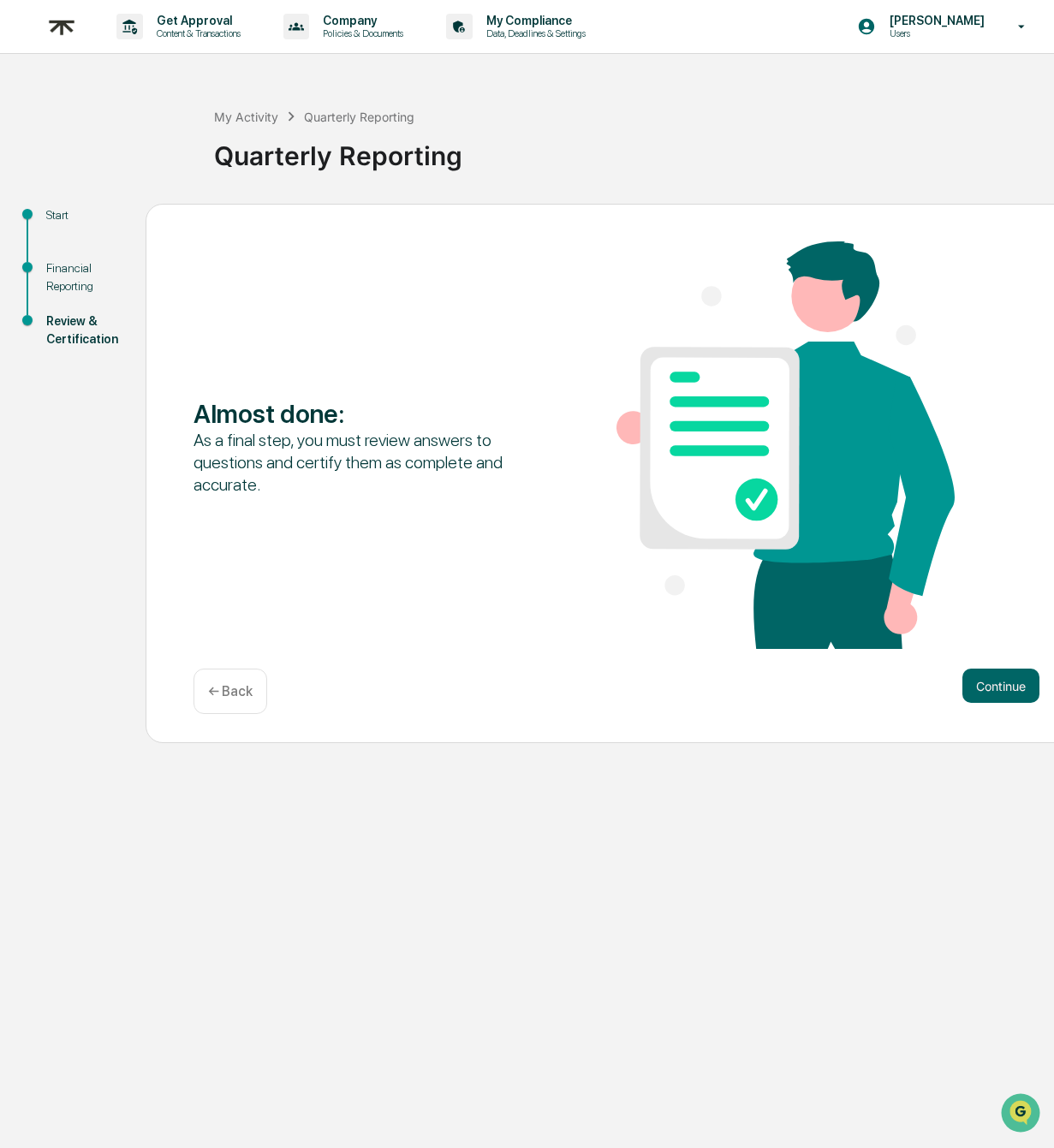
scroll to position [10, 0]
click at [1022, 687] on button "Continue" at bounding box center [1001, 686] width 77 height 35
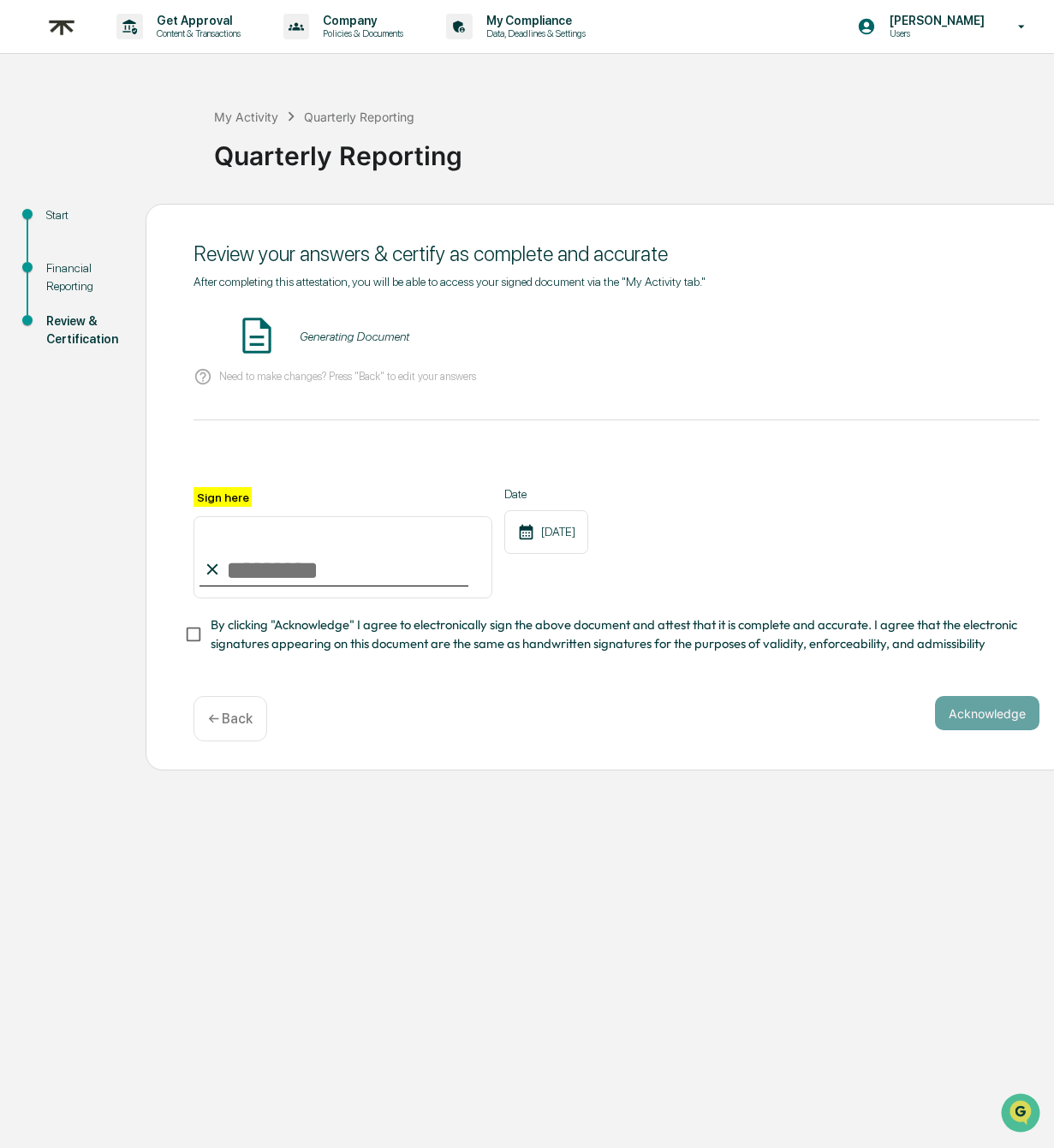
click at [254, 568] on input "Sign here" at bounding box center [342, 557] width 299 height 82
type input "**********"
click at [347, 633] on span "By clicking "Acknowledge" I agree to electronically sign the above document and…" at bounding box center [618, 635] width 816 height 38
click at [953, 708] on button "Acknowledge" at bounding box center [987, 713] width 105 height 35
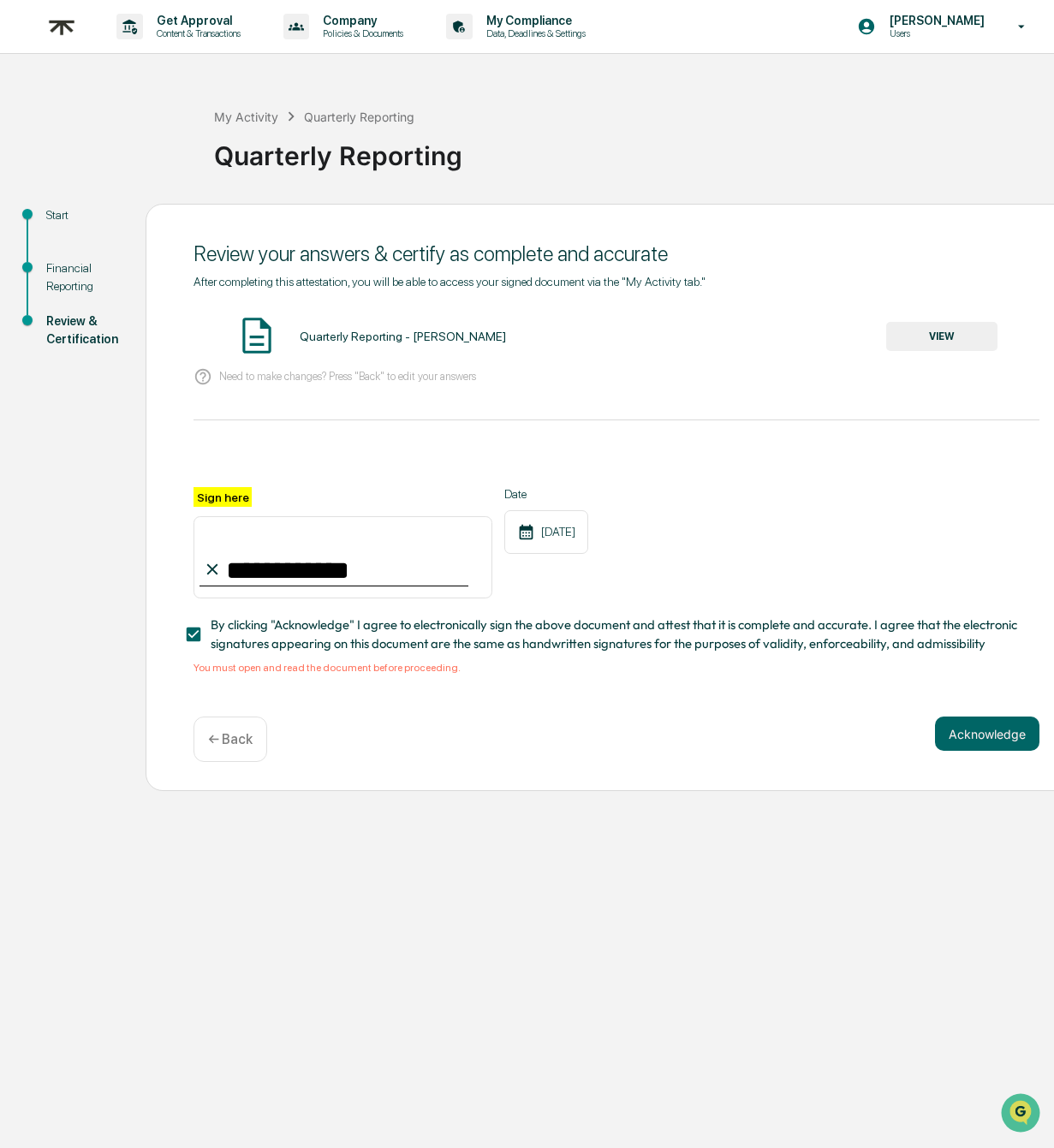
click at [940, 325] on button "VIEW" at bounding box center [941, 337] width 112 height 29
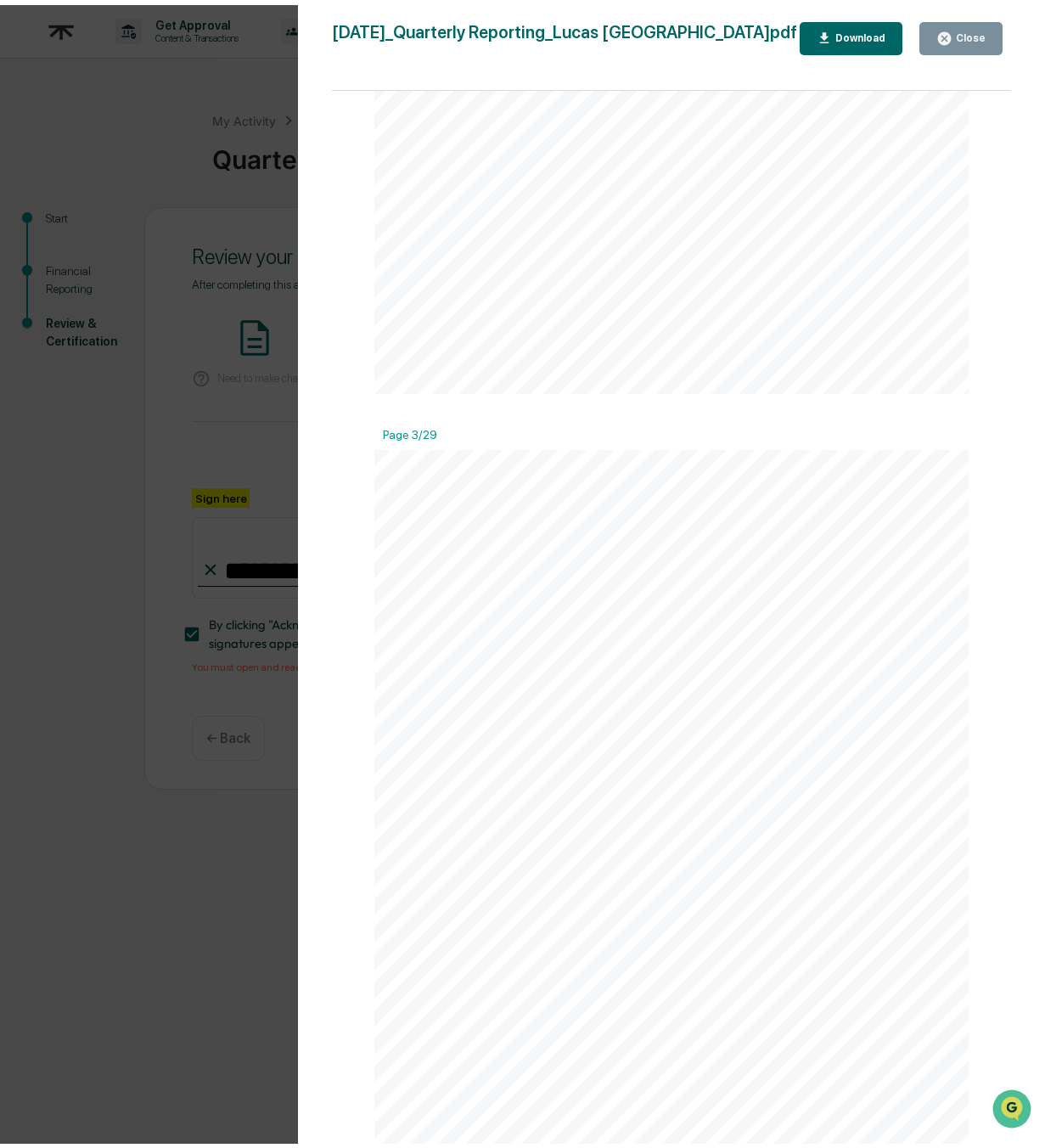
scroll to position [0, 0]
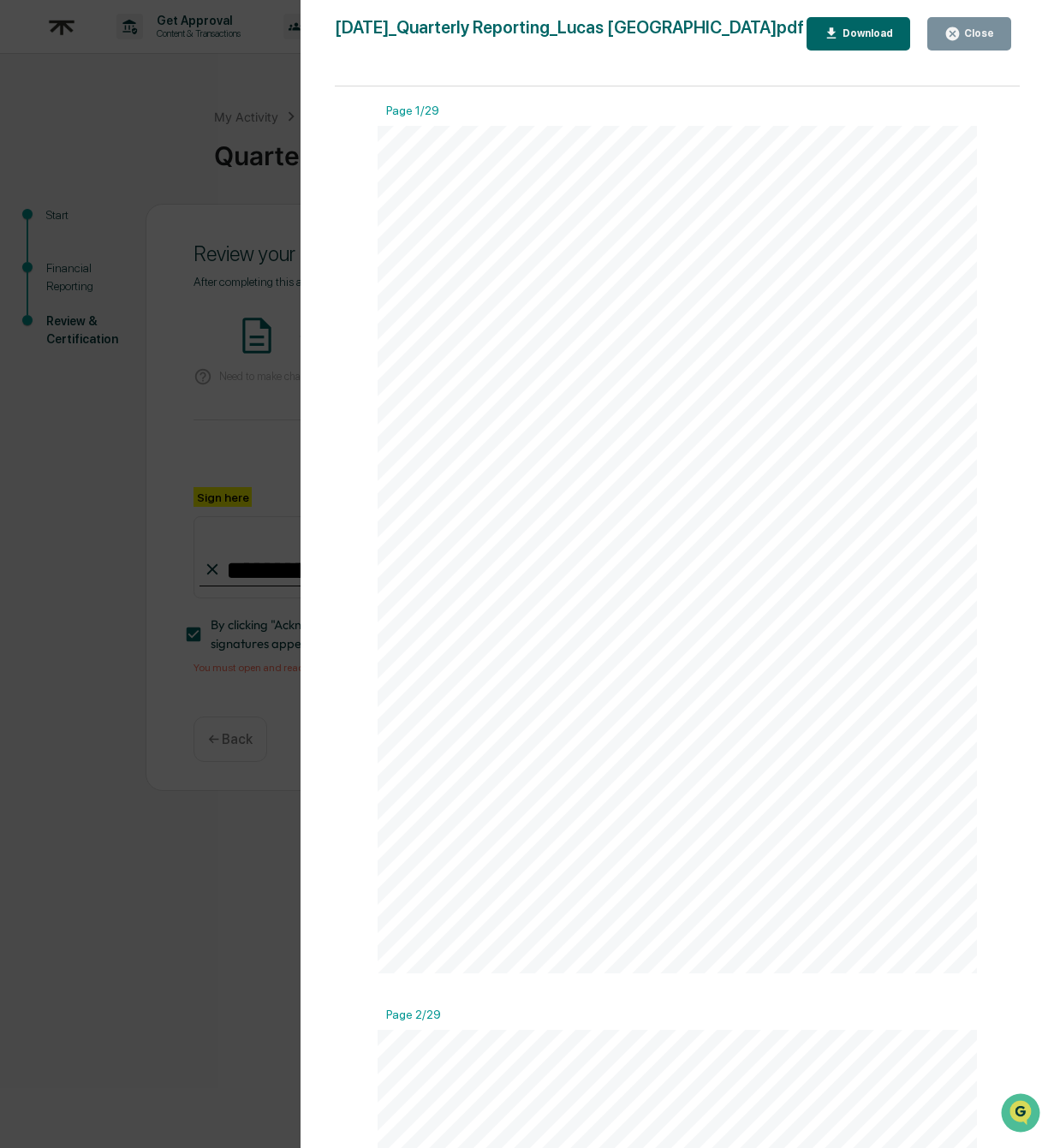
click at [953, 26] on icon "button" at bounding box center [952, 34] width 16 height 16
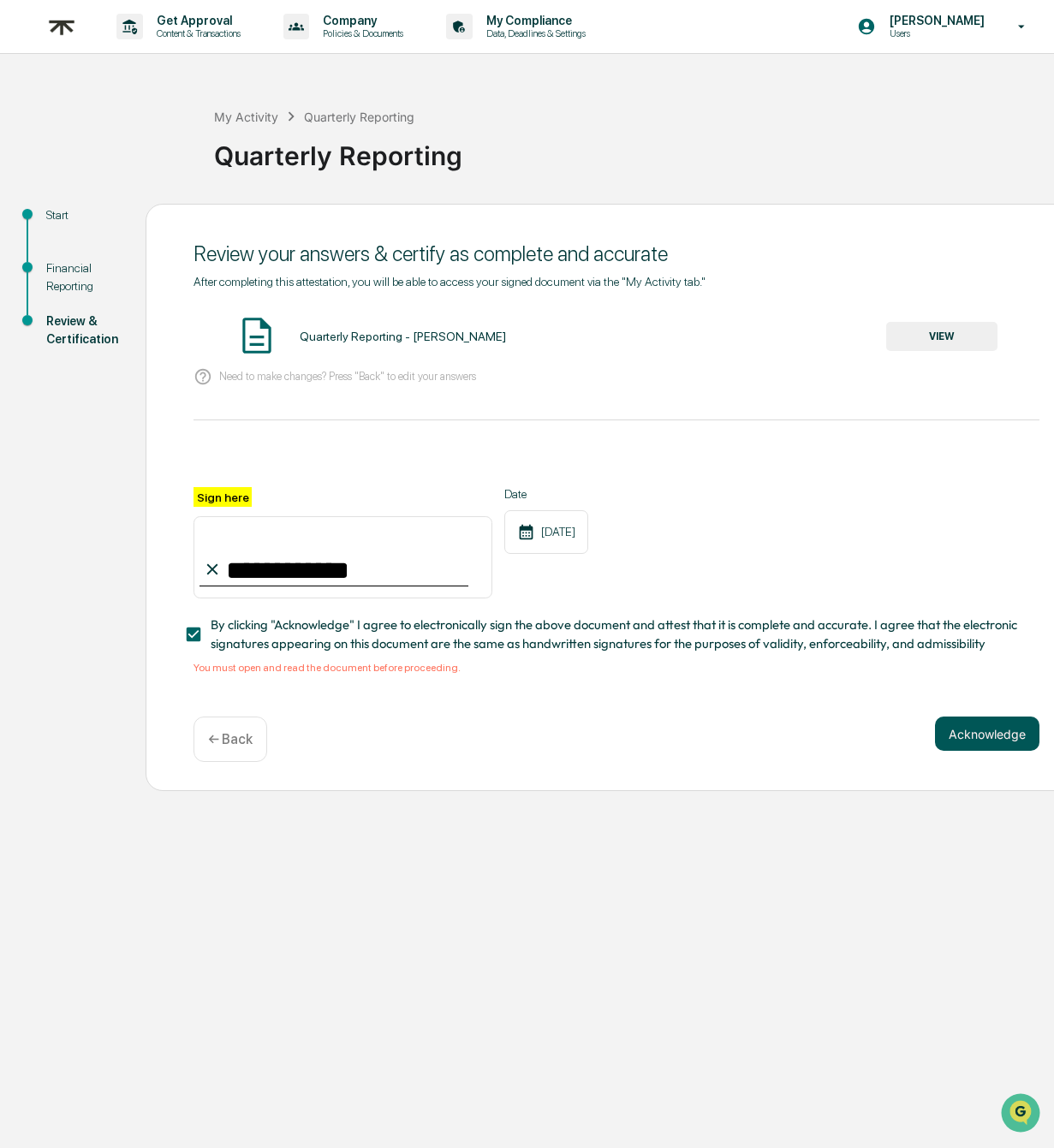
click at [982, 724] on button "Acknowledge" at bounding box center [987, 734] width 105 height 35
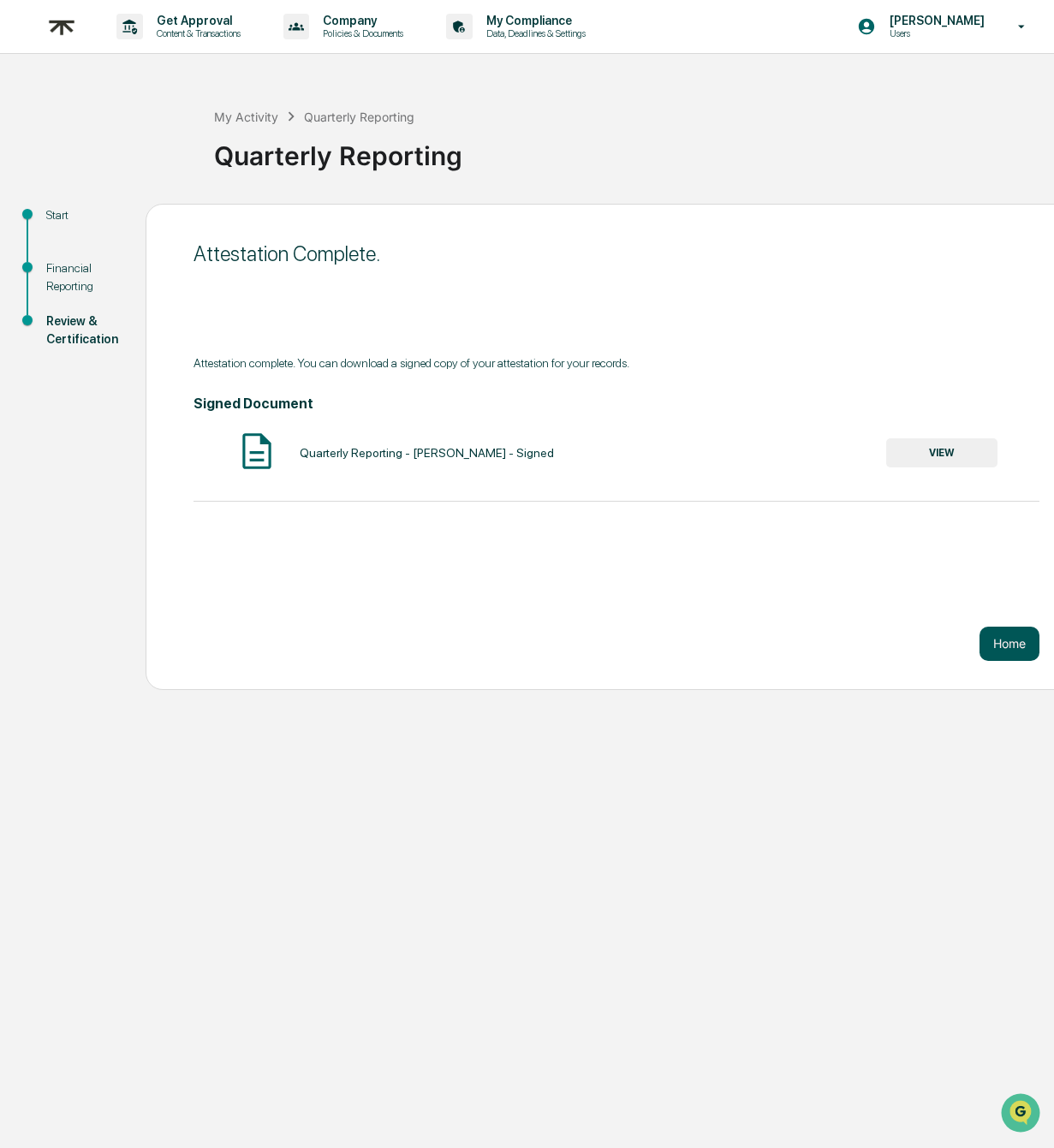
click at [998, 641] on button "Home" at bounding box center [1009, 644] width 60 height 35
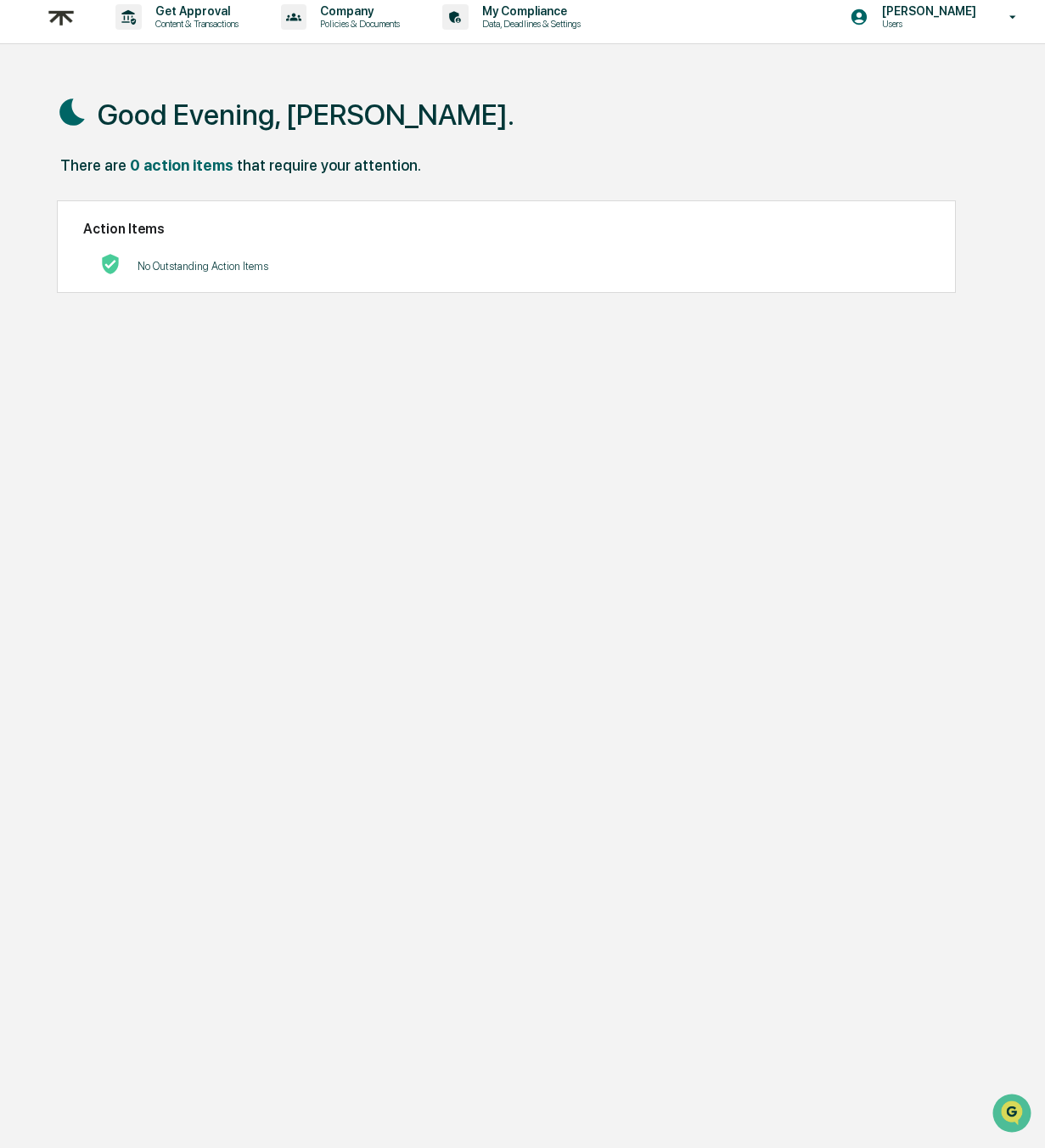
click at [796, 584] on div "Good Evening, [PERSON_NAME]. There are 0 action items that require your attenti…" at bounding box center [527, 646] width 992 height 1148
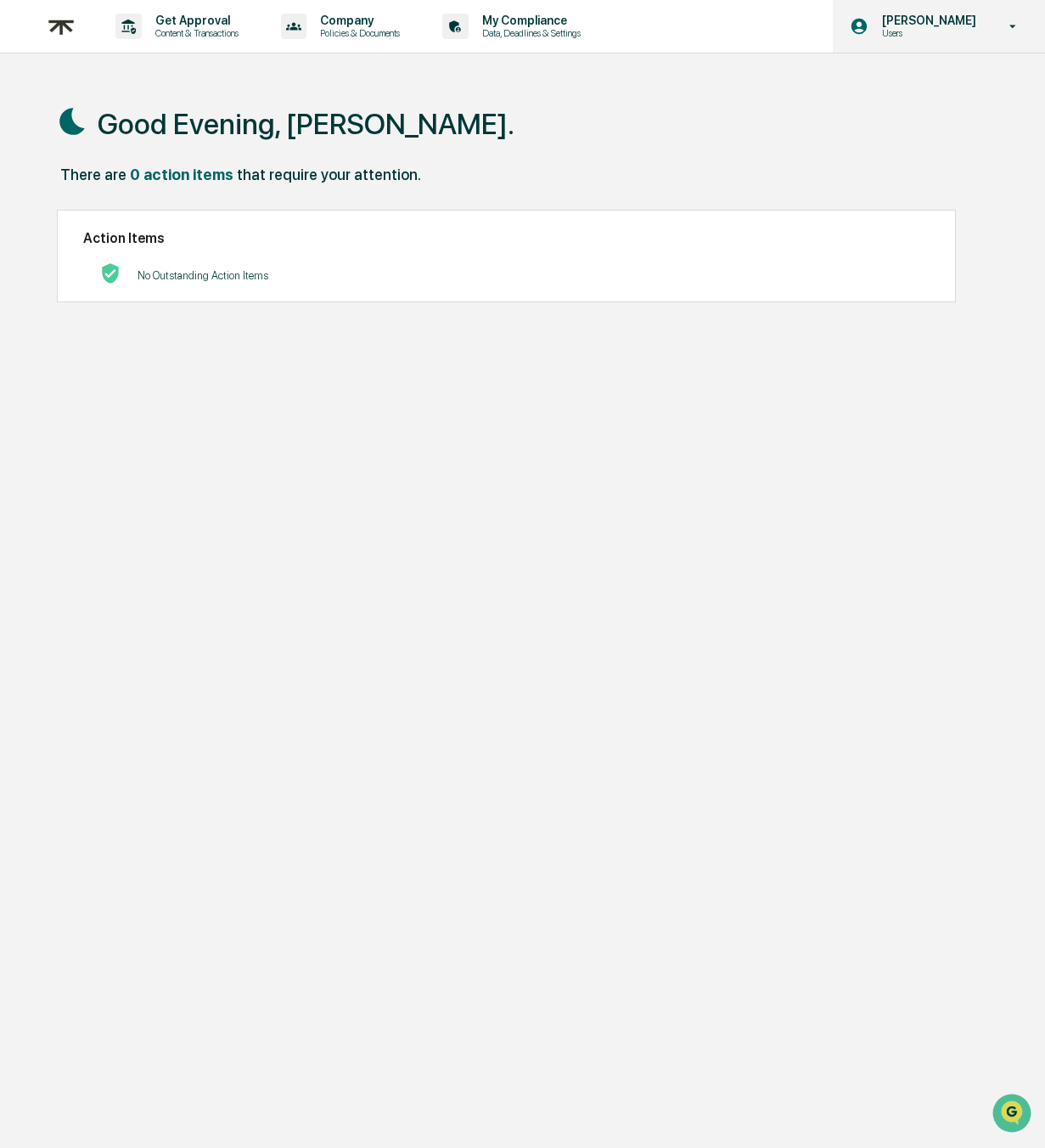
click at [893, 15] on p "[PERSON_NAME]" at bounding box center [927, 20] width 116 height 13
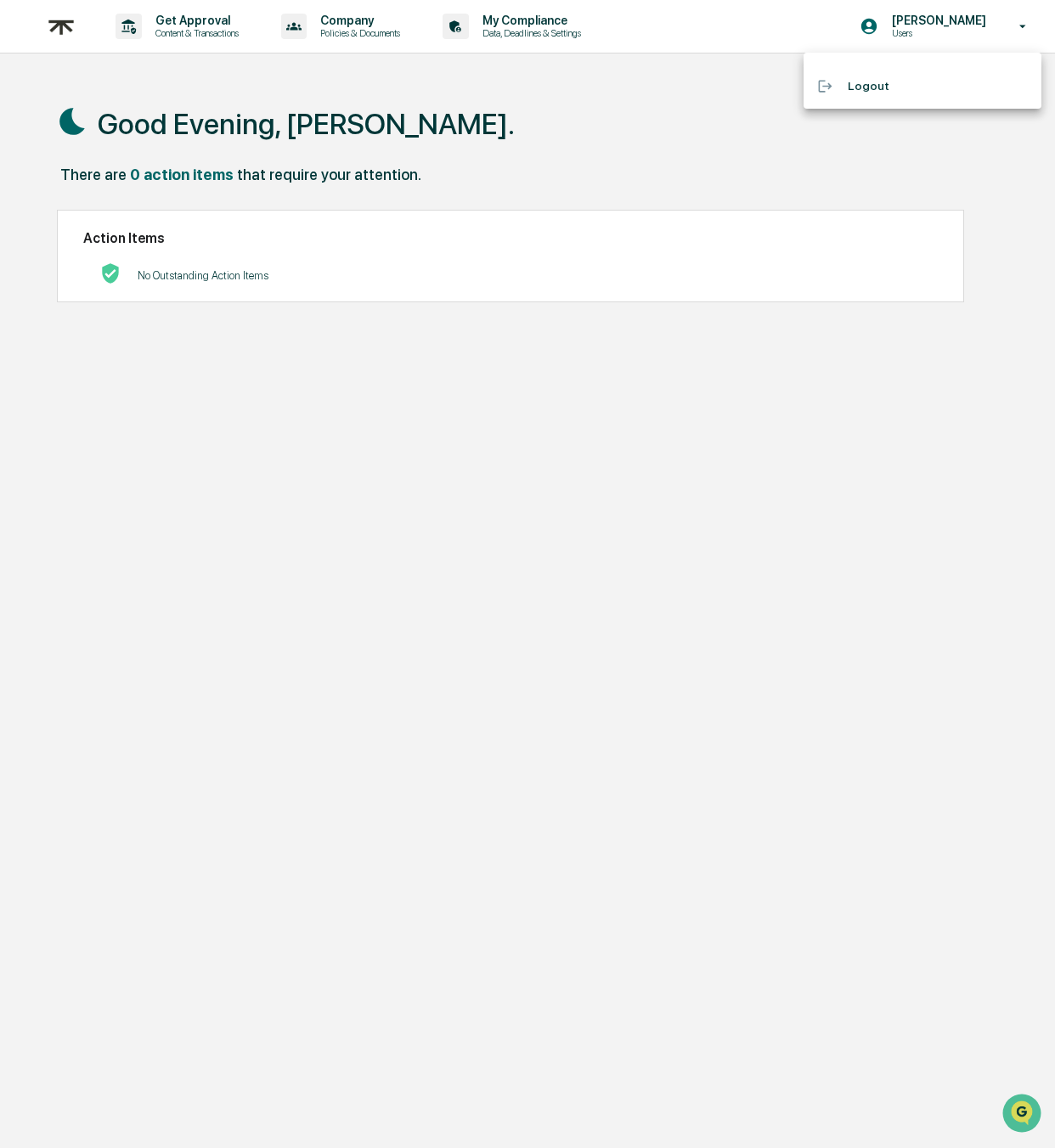
click at [674, 100] on div at bounding box center [528, 574] width 1055 height 1148
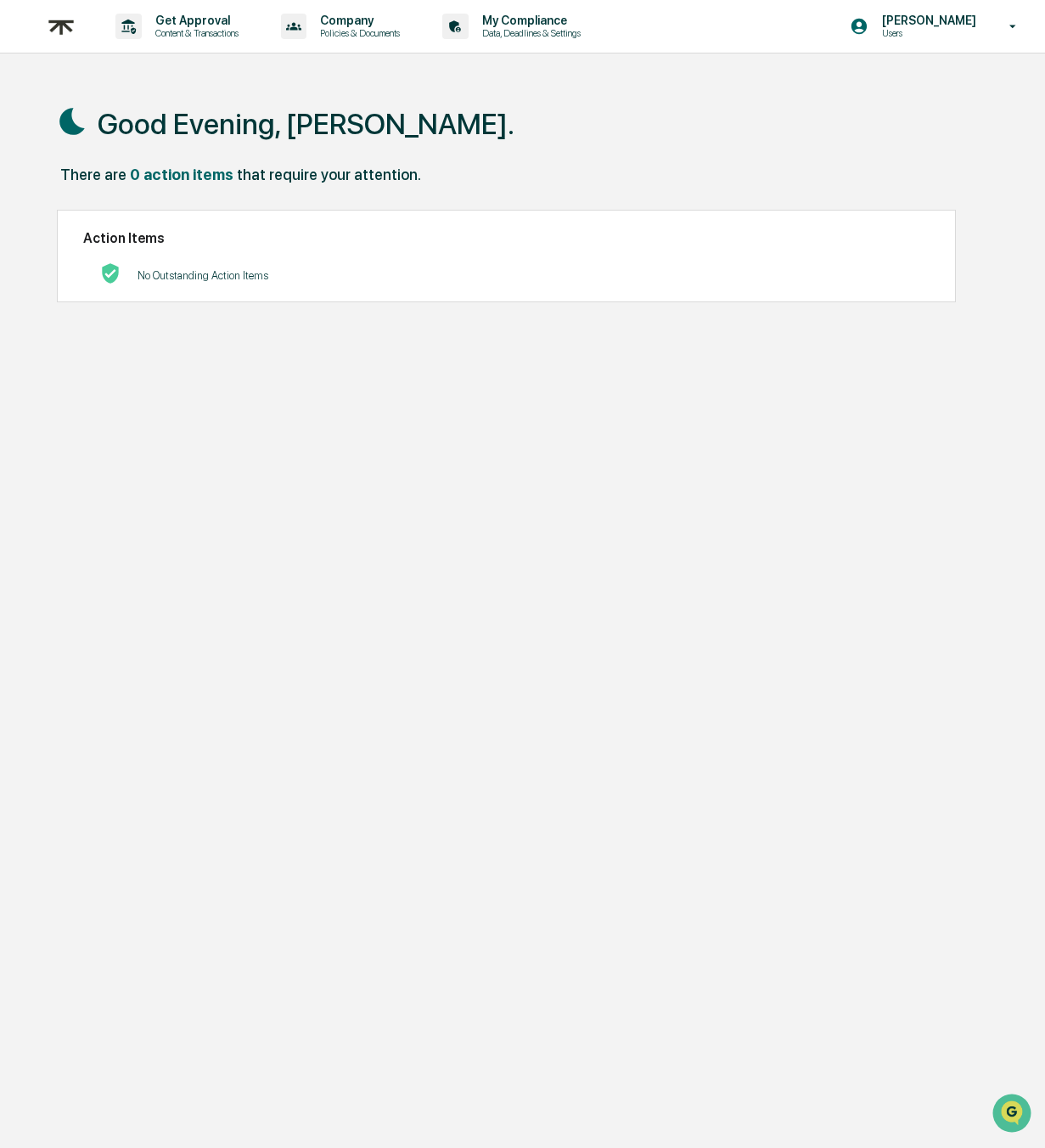
click at [61, 24] on img at bounding box center [61, 27] width 41 height 42
